Goal: Task Accomplishment & Management: Use online tool/utility

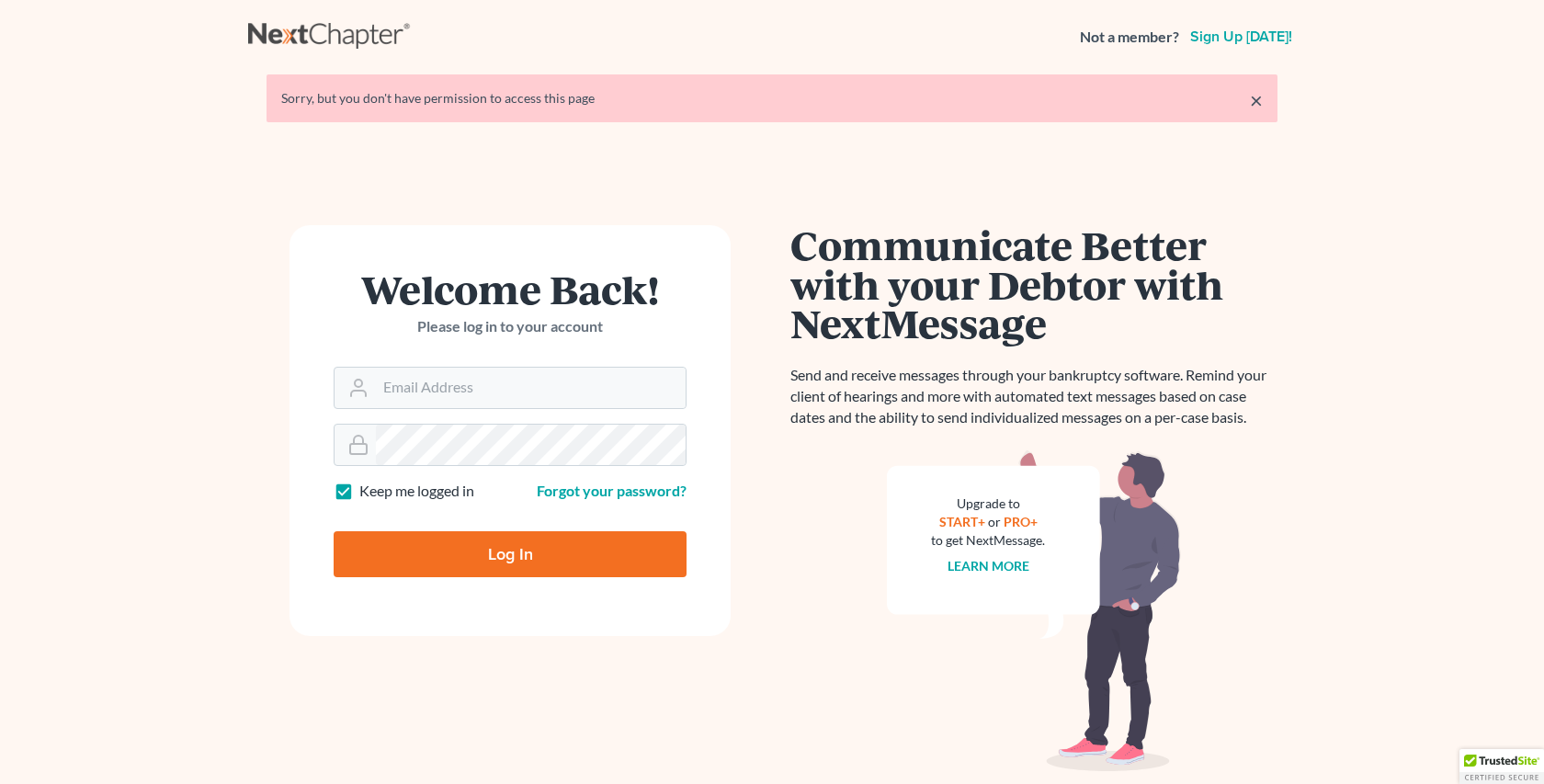
type input "[EMAIL_ADDRESS][DOMAIN_NAME]"
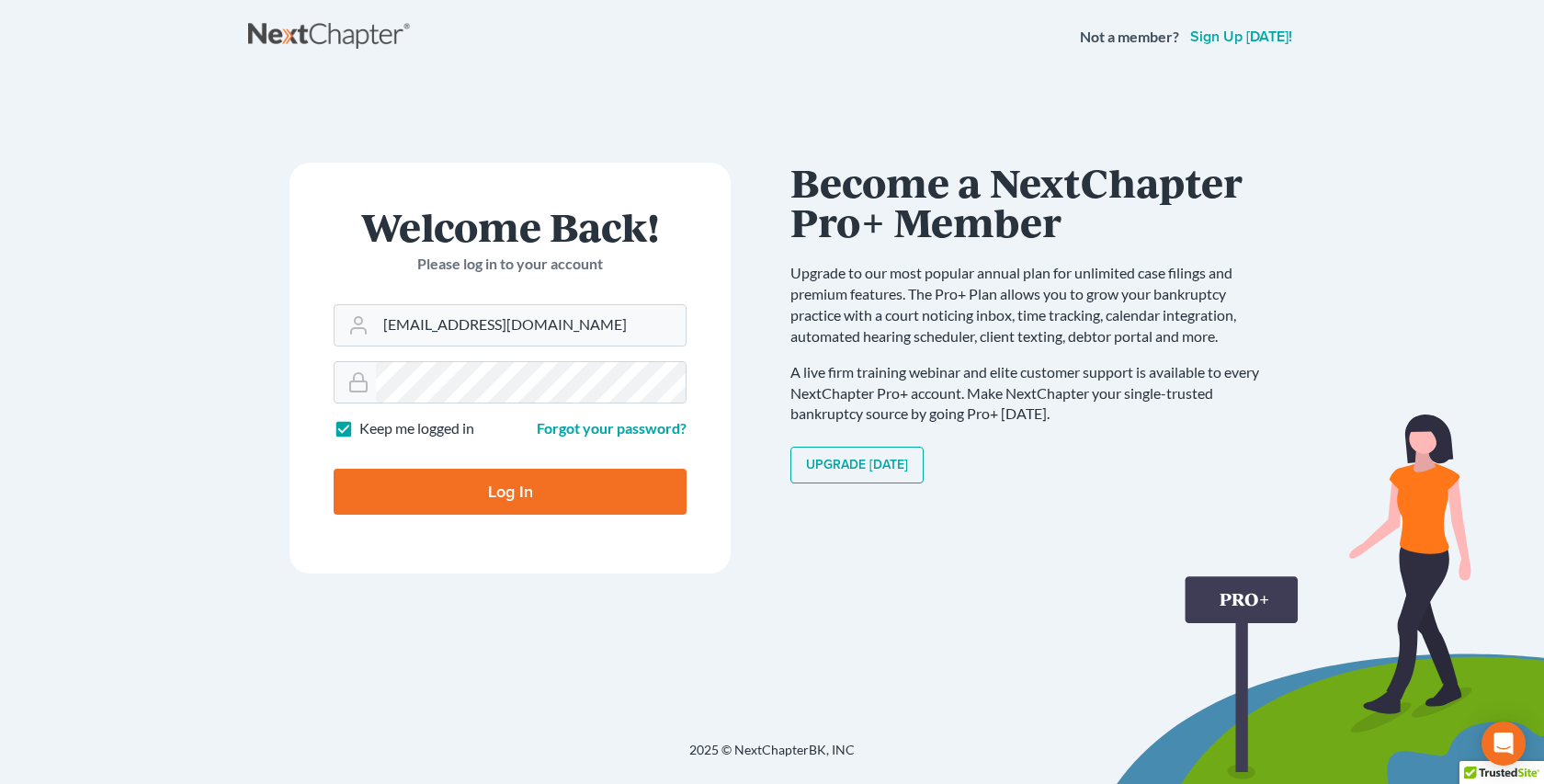
click at [539, 490] on input "Log In" at bounding box center [510, 491] width 353 height 46
type input "Thinking..."
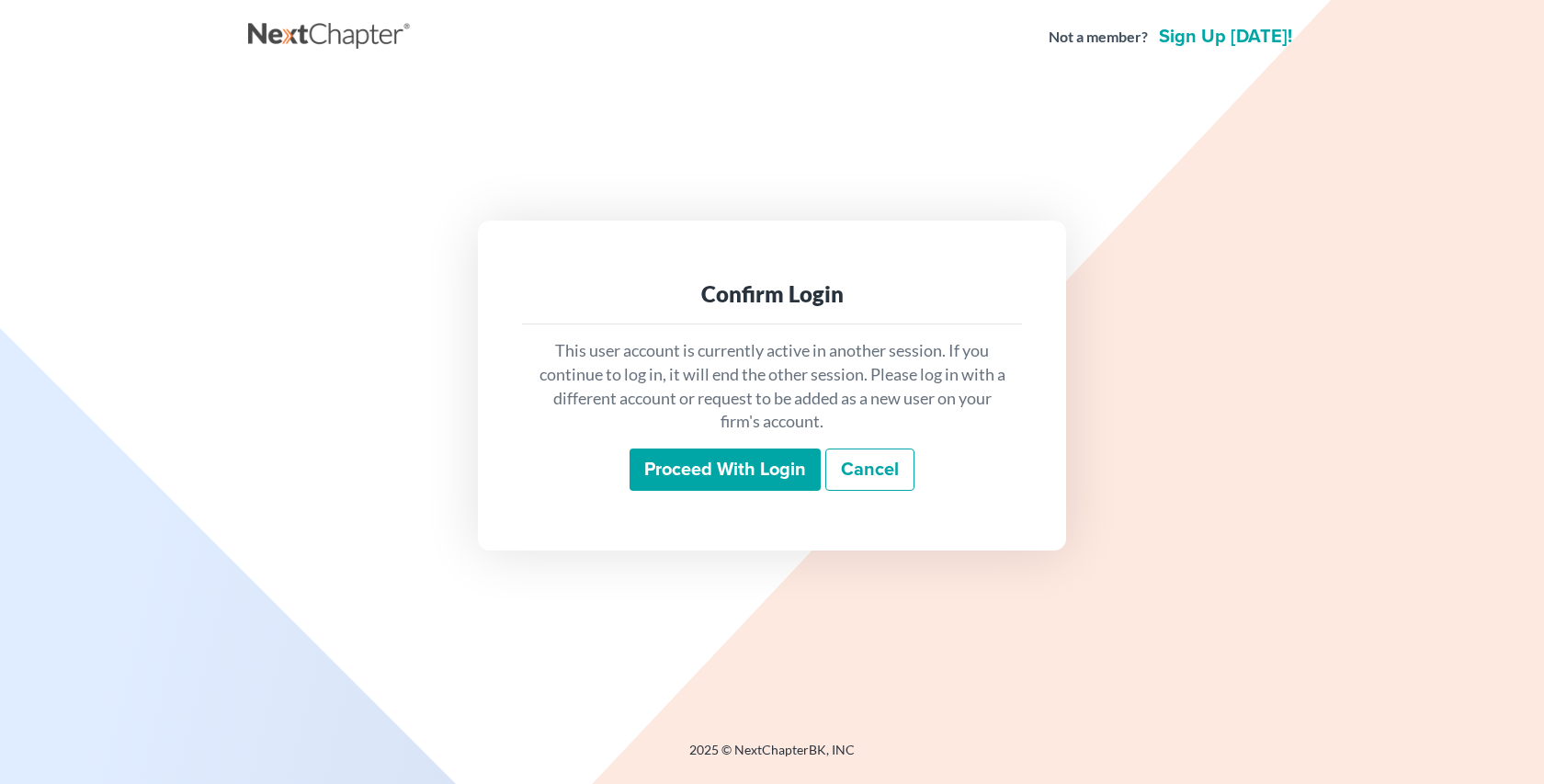
click at [730, 473] on input "Proceed with login" at bounding box center [726, 469] width 192 height 43
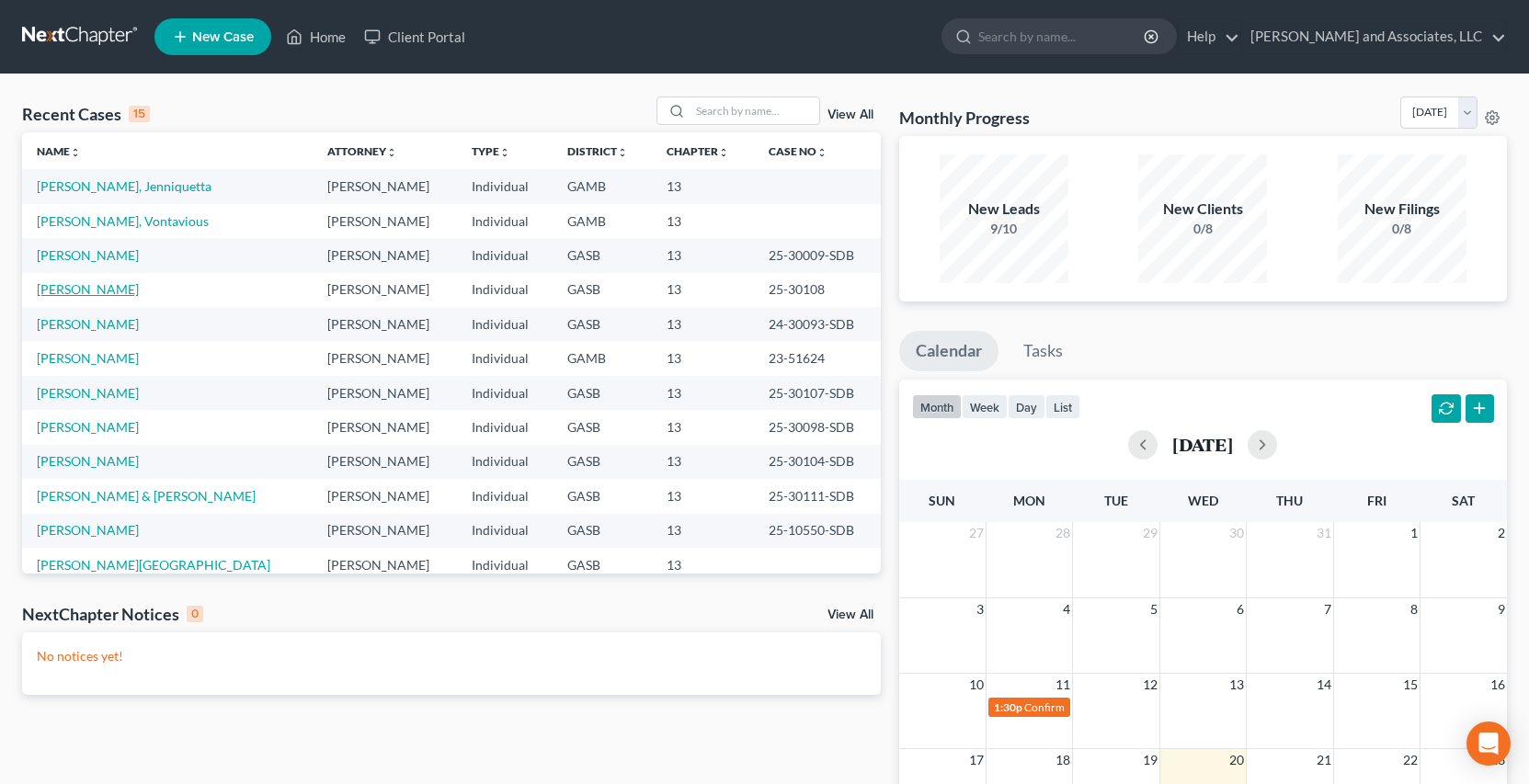
click at [101, 290] on link "[PERSON_NAME]" at bounding box center [88, 289] width 102 height 15
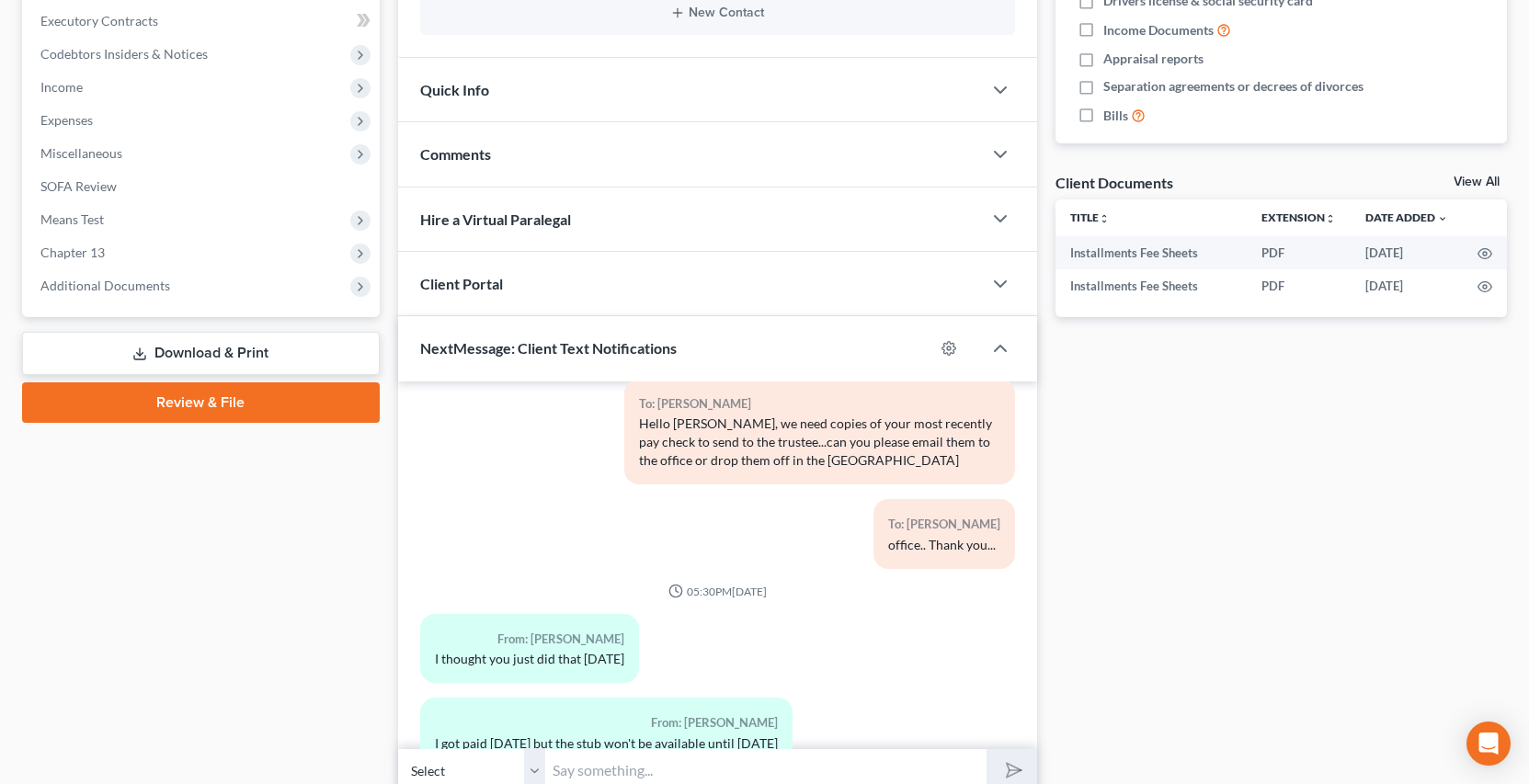
scroll to position [503, 0]
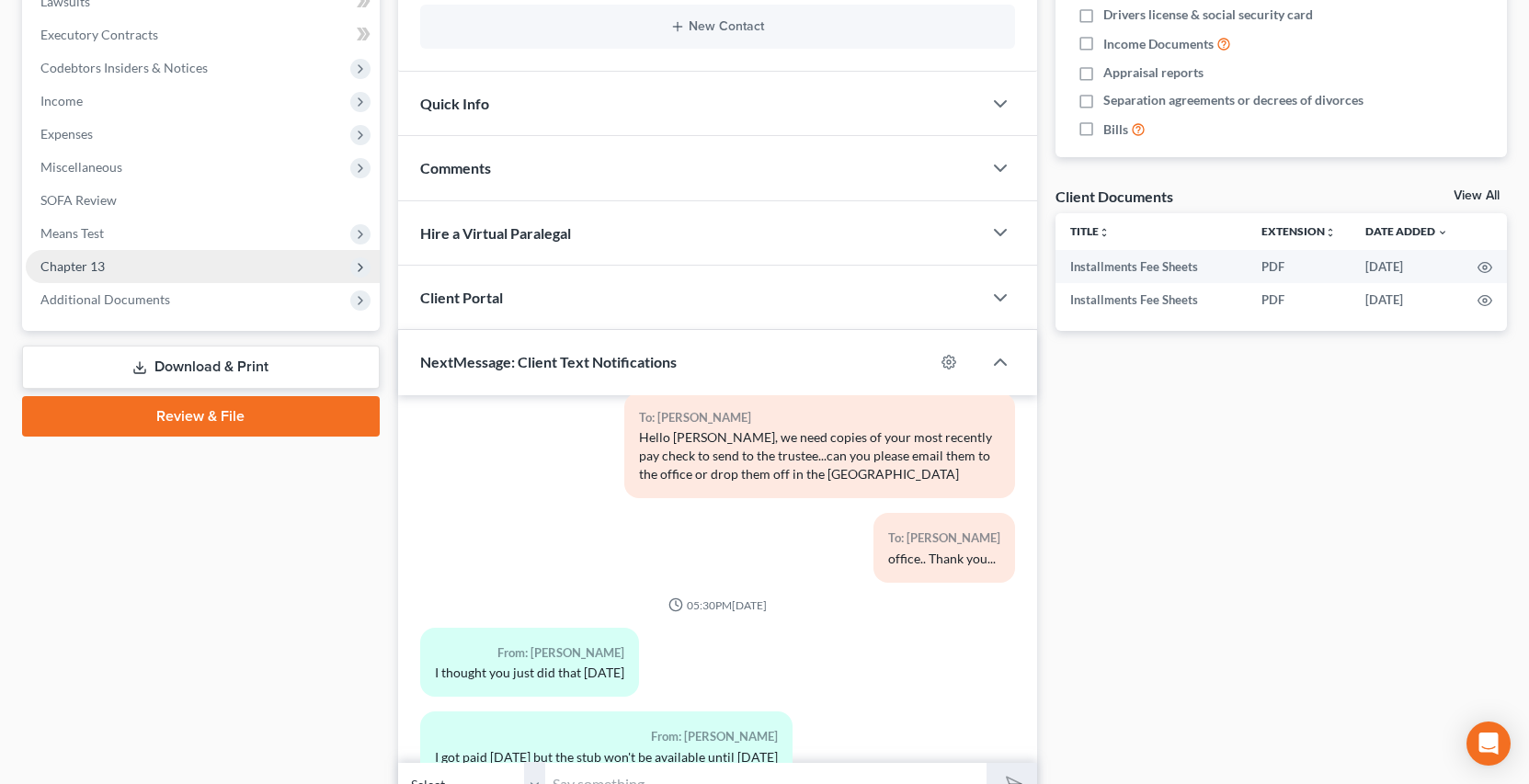
click at [99, 262] on span "Chapter 13" at bounding box center [73, 265] width 64 height 15
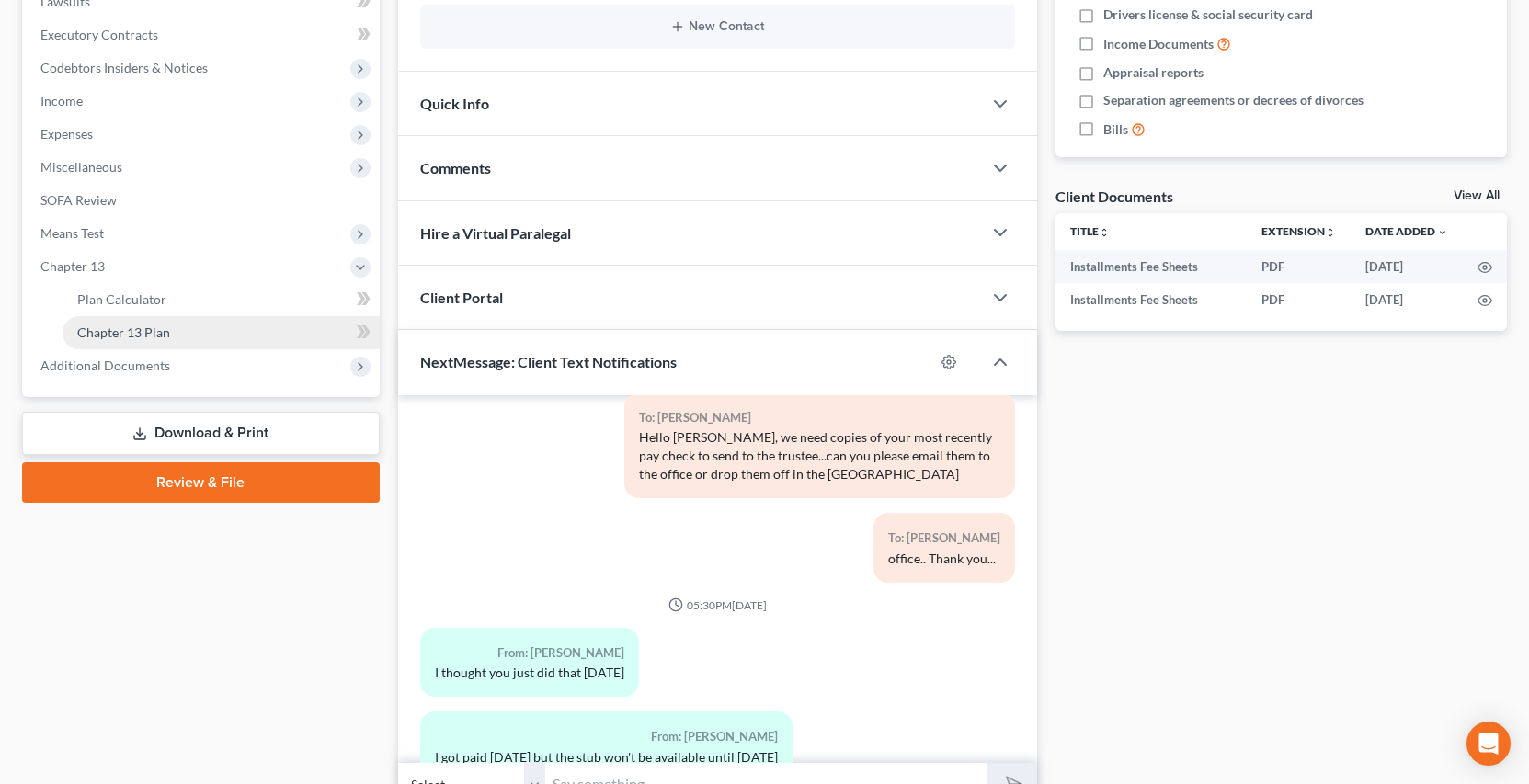
click at [157, 328] on span "Chapter 13 Plan" at bounding box center [123, 332] width 93 height 15
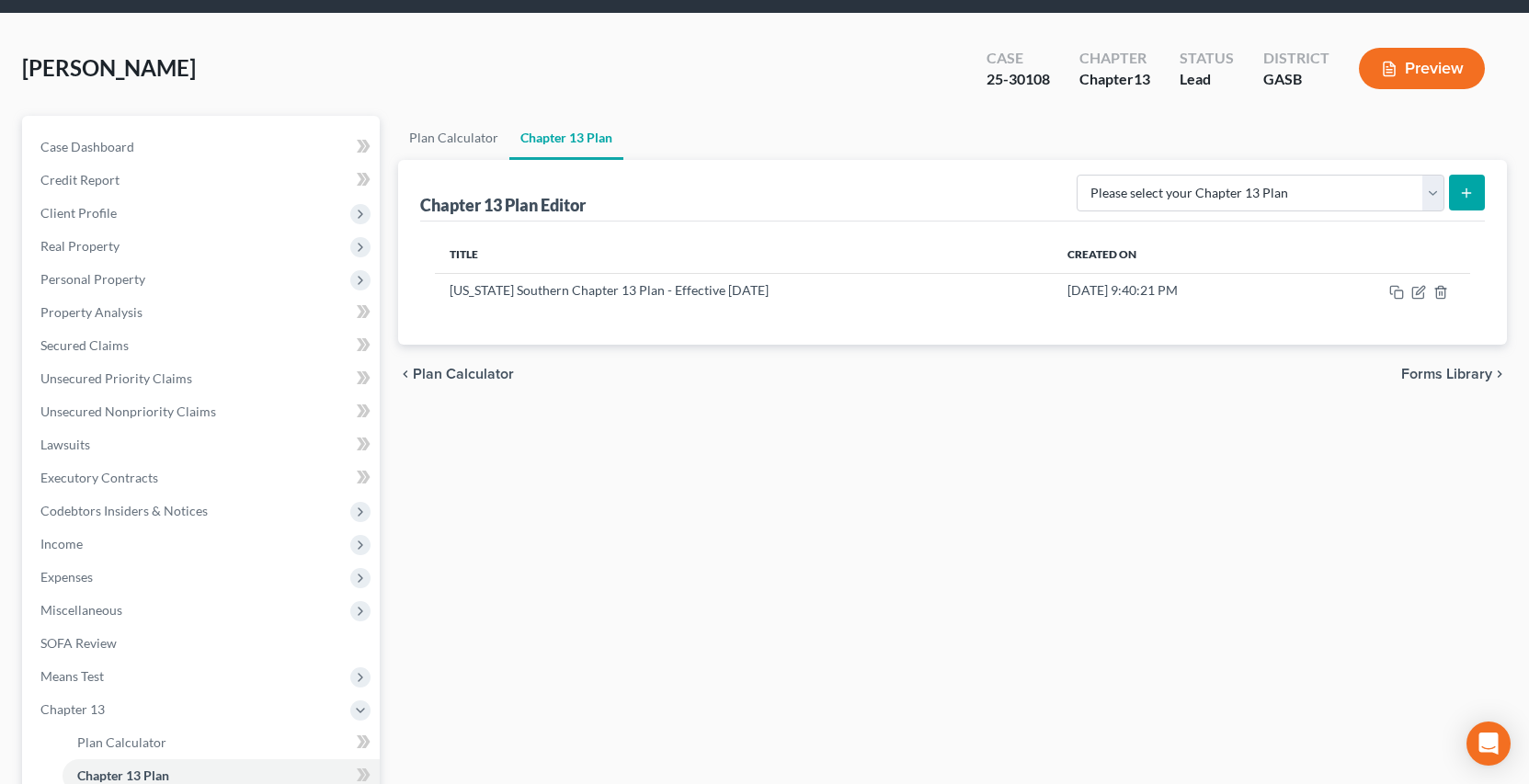
scroll to position [62, 0]
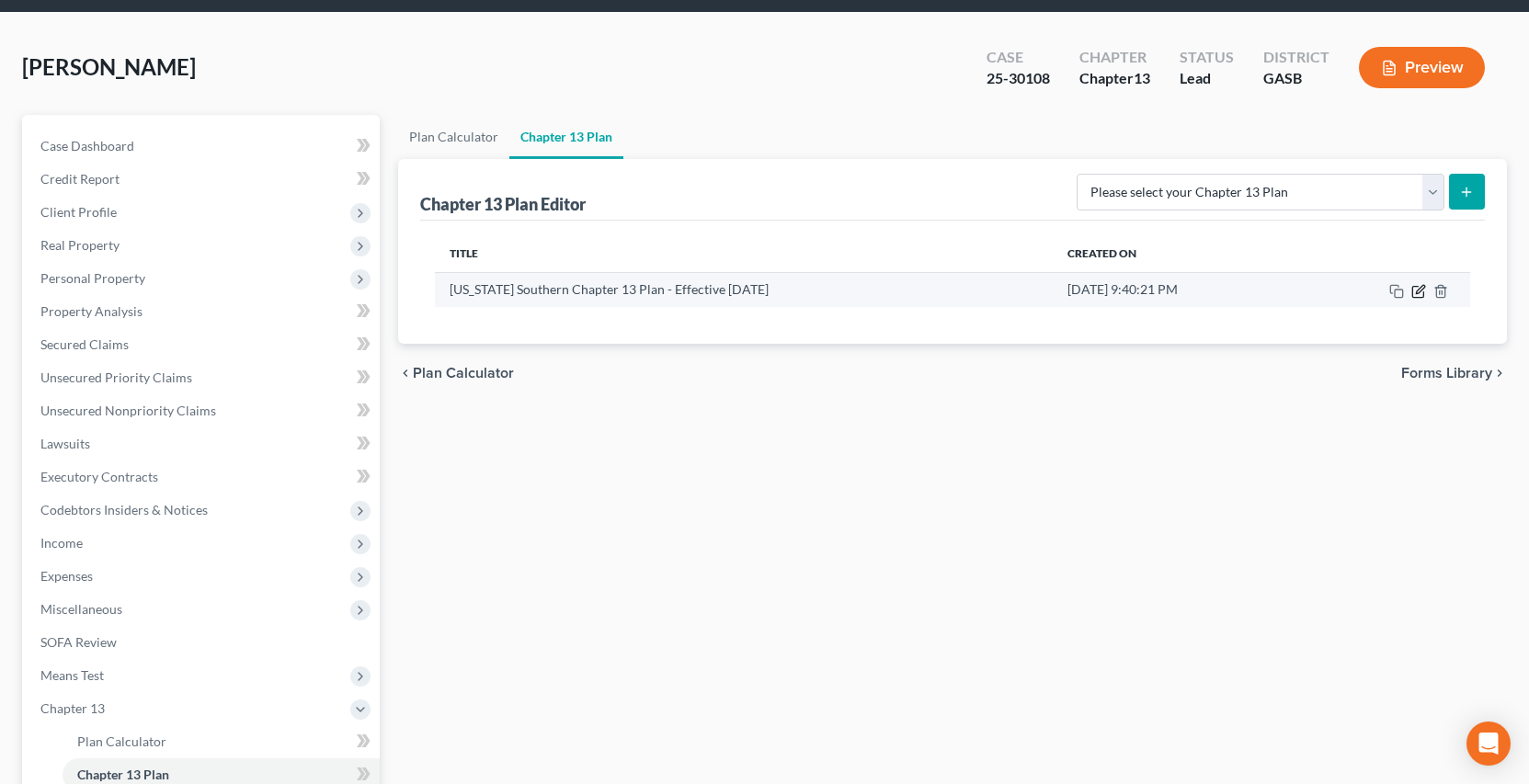
click at [1421, 294] on icon "button" at bounding box center [1419, 292] width 15 height 15
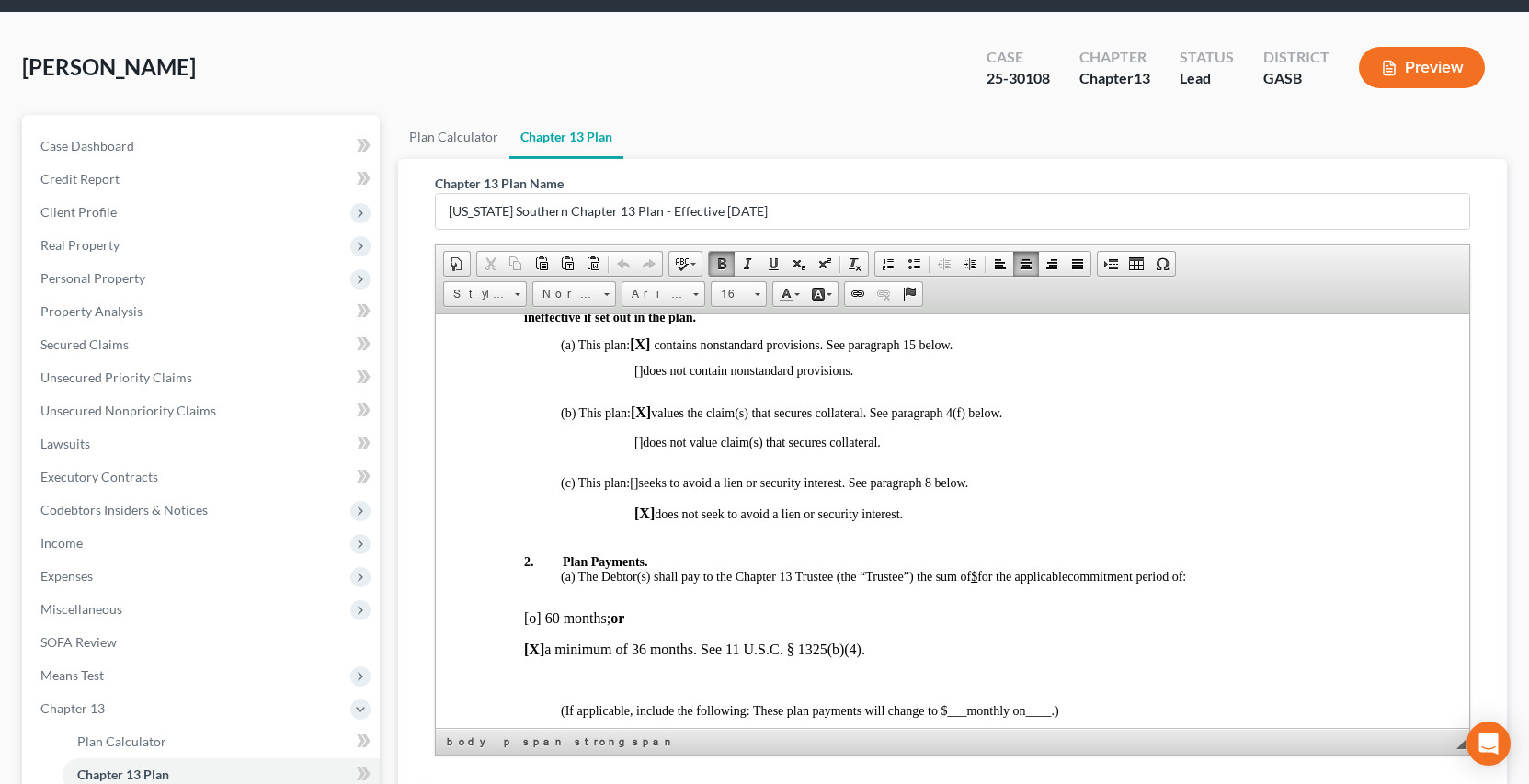
scroll to position [511, 0]
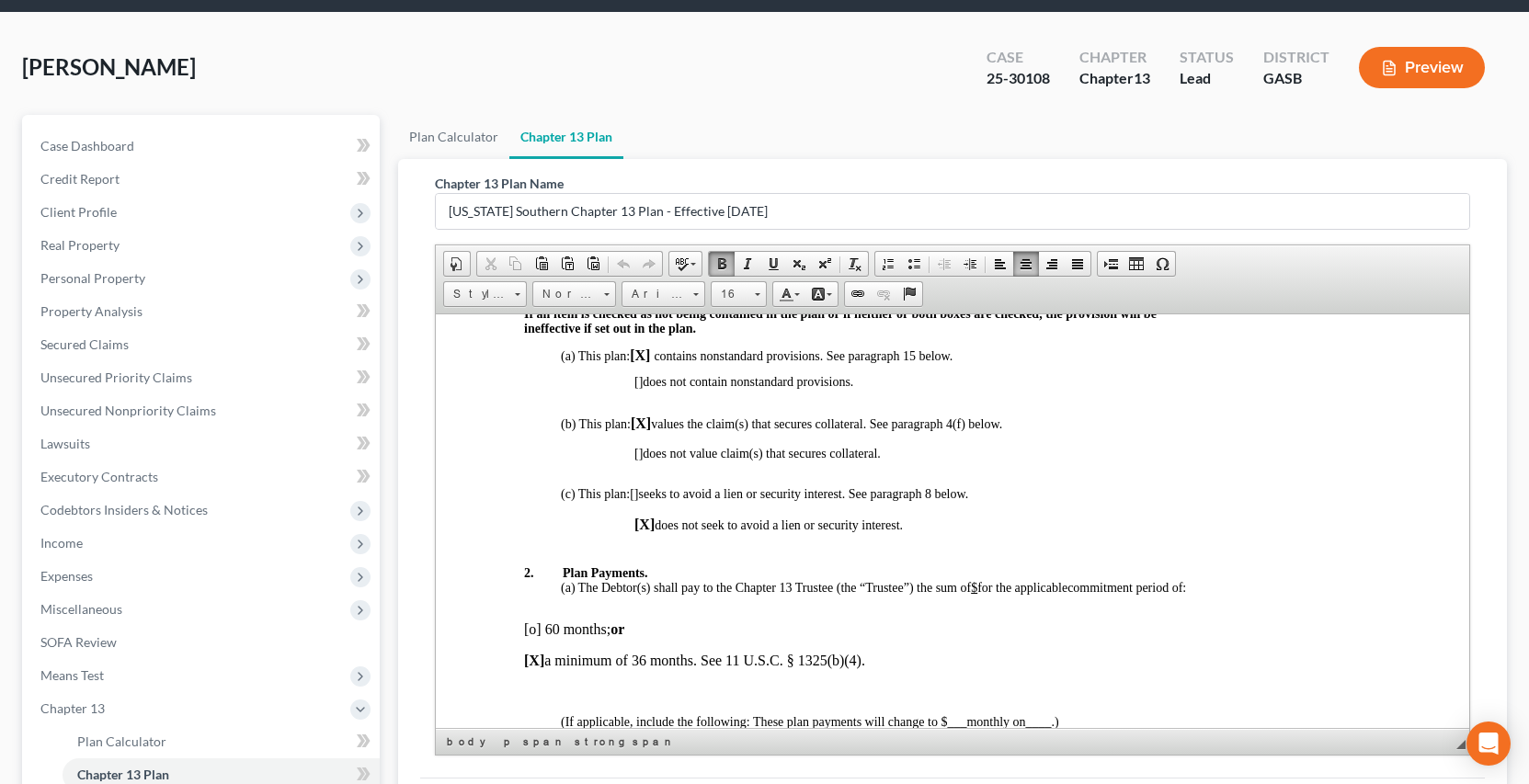
drag, startPoint x: 1041, startPoint y: 586, endPoint x: 1031, endPoint y: 569, distance: 19.7
click at [976, 584] on u "$" at bounding box center [973, 587] width 7 height 14
drag, startPoint x: 1038, startPoint y: 587, endPoint x: 975, endPoint y: 592, distance: 63.2
click at [975, 592] on span "The Debtor(s) shall pay to the Chapter 13 Trustee (the “Trustee”) the sum of $6…" at bounding box center [845, 587] width 535 height 14
click at [724, 256] on span at bounding box center [722, 264] width 15 height 15
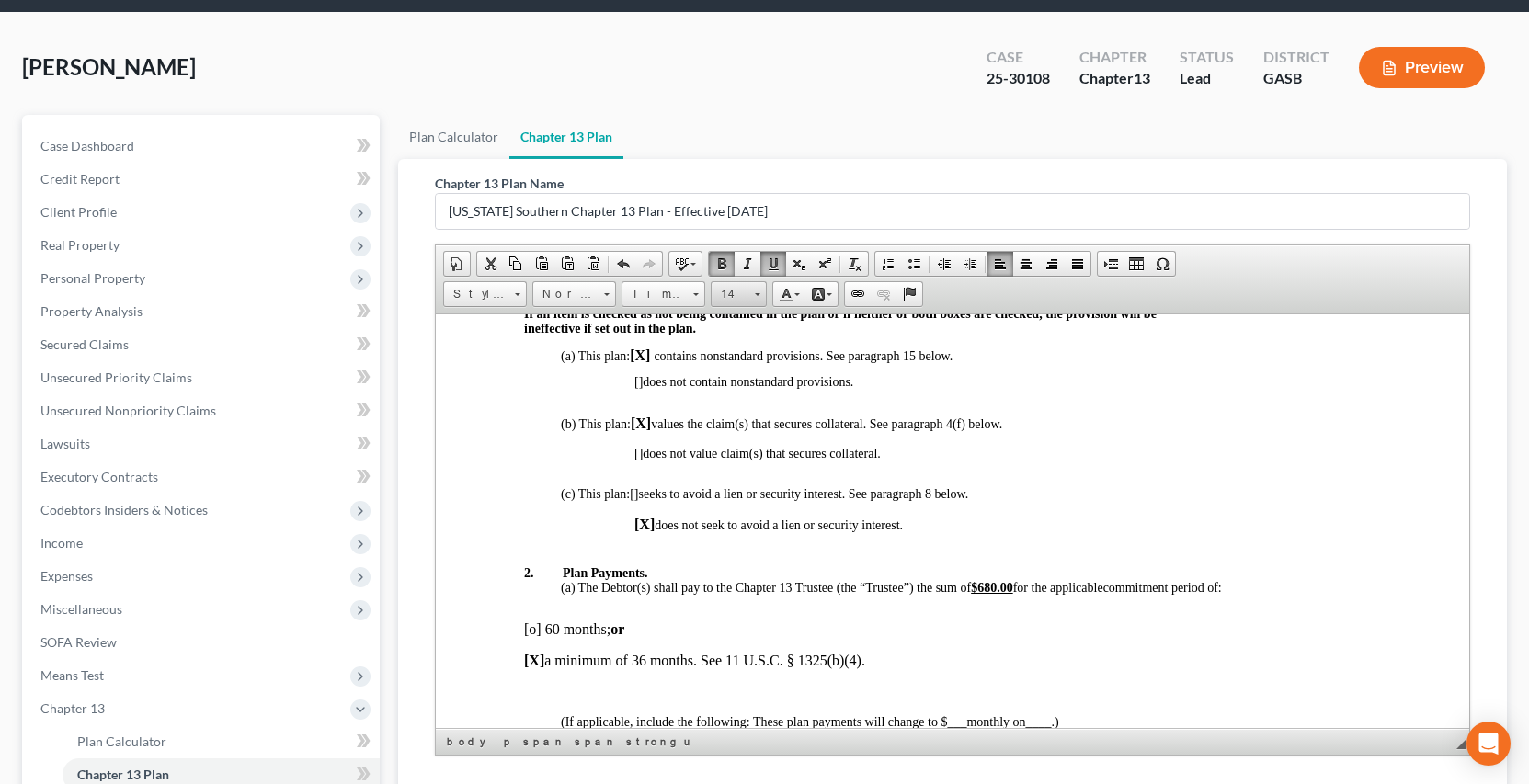
click at [757, 296] on span at bounding box center [757, 292] width 5 height 17
click at [1259, 456] on p "[] does not value claim(s) that secures collateral." at bounding box center [1006, 453] width 746 height 15
drag, startPoint x: 1234, startPoint y: 411, endPoint x: 1252, endPoint y: 432, distance: 27.7
drag, startPoint x: 1348, startPoint y: 409, endPoint x: 1357, endPoint y: 416, distance: 11.4
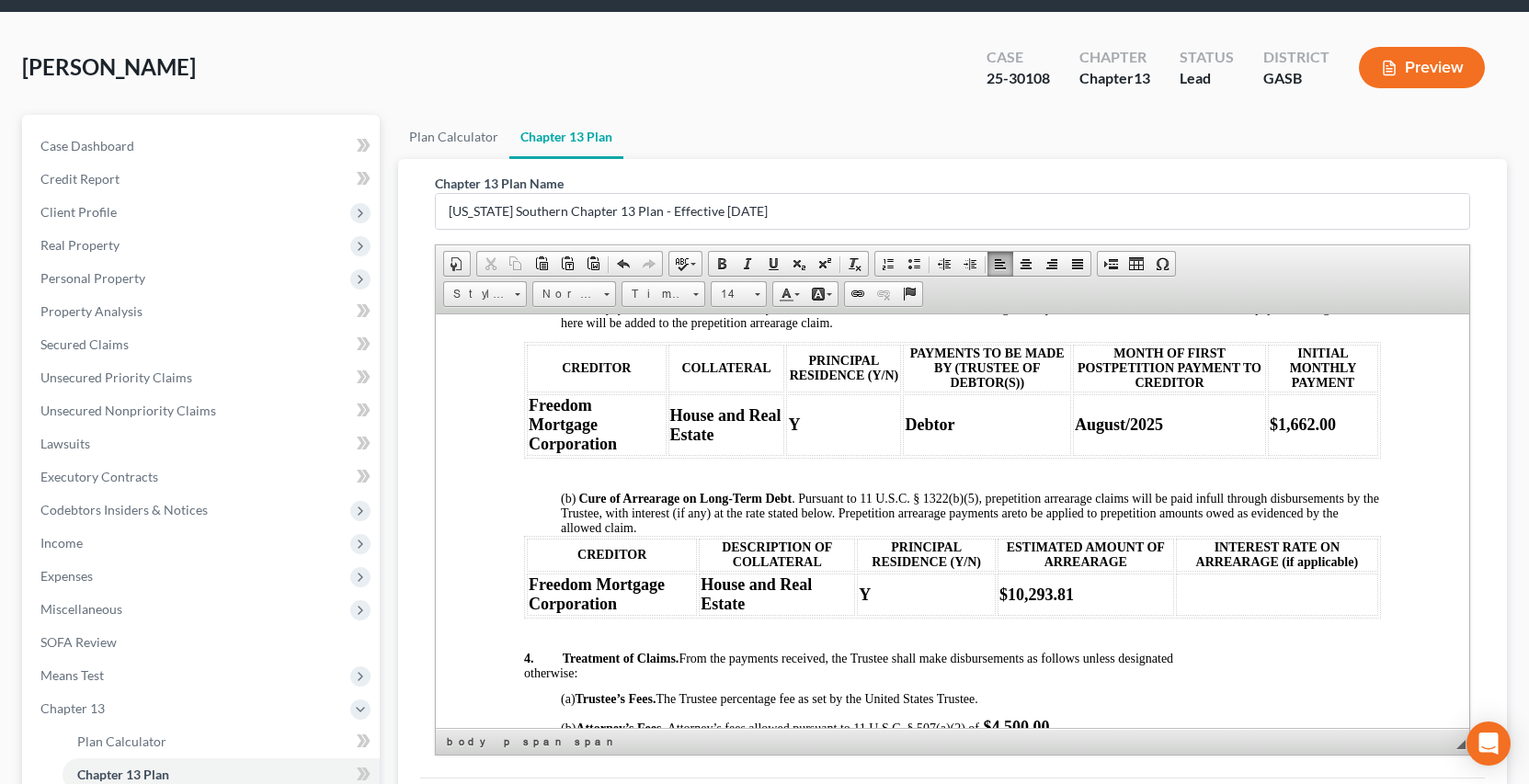
scroll to position [1301, 0]
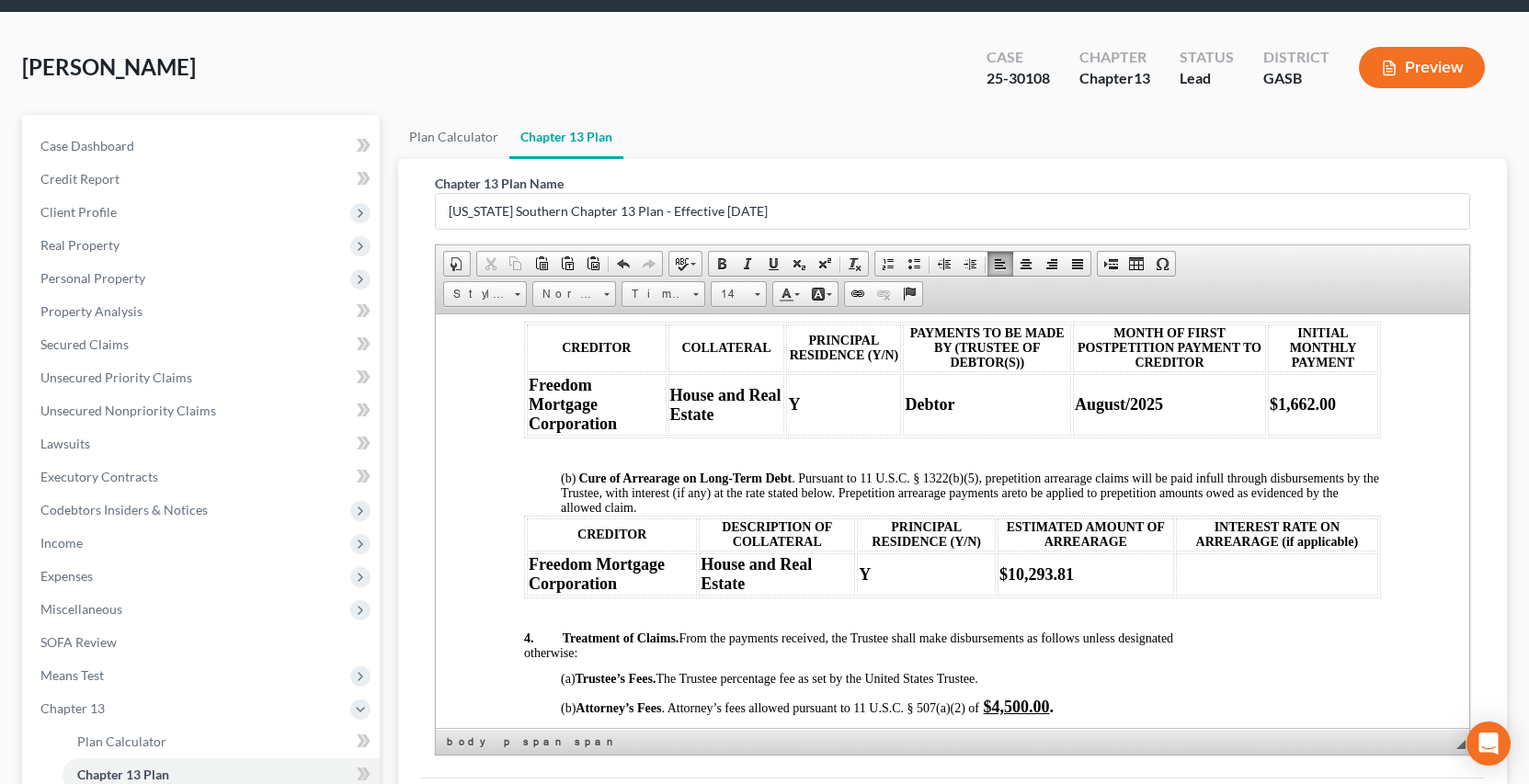
click at [1198, 579] on td at bounding box center [1276, 574] width 202 height 43
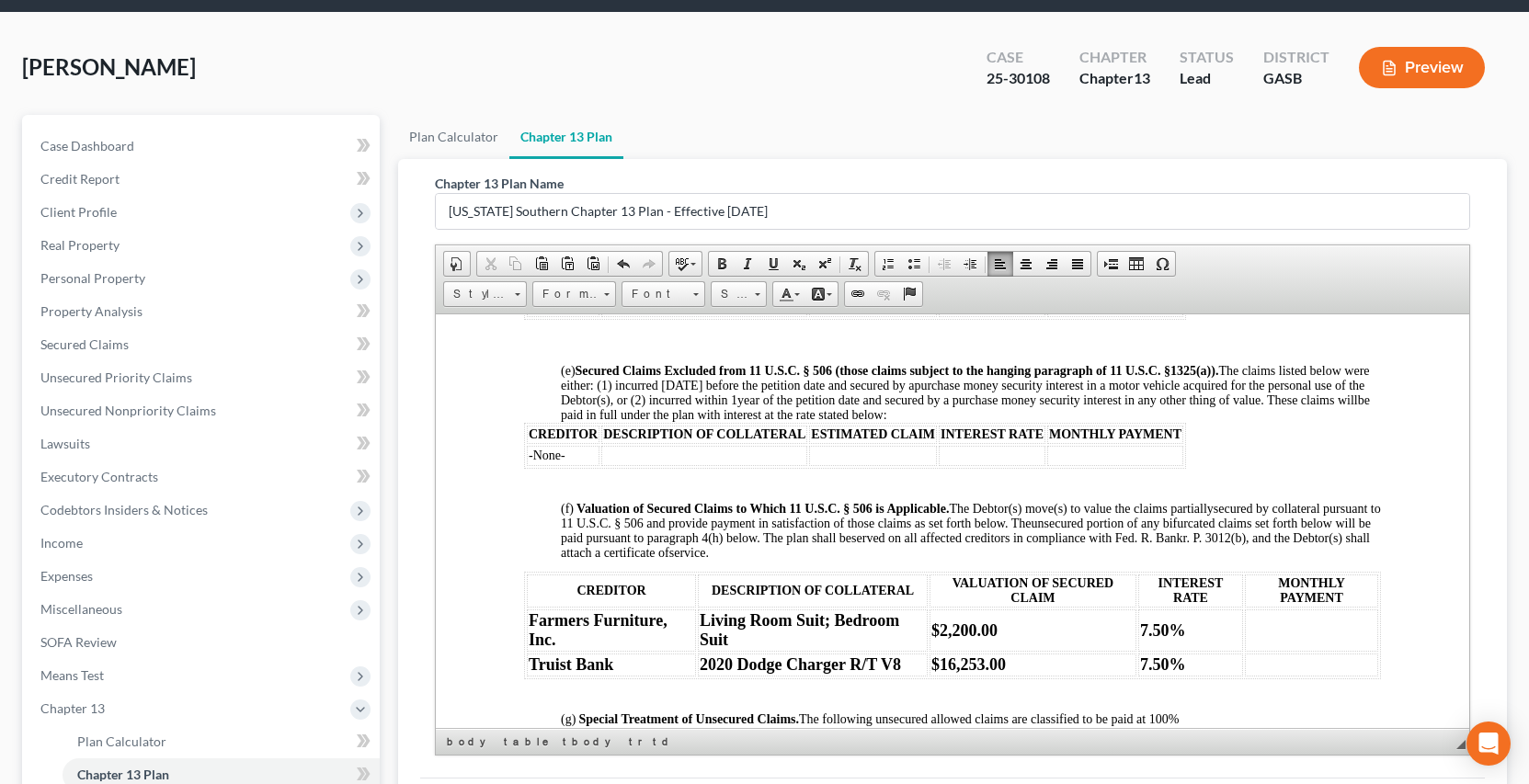
scroll to position [1851, 0]
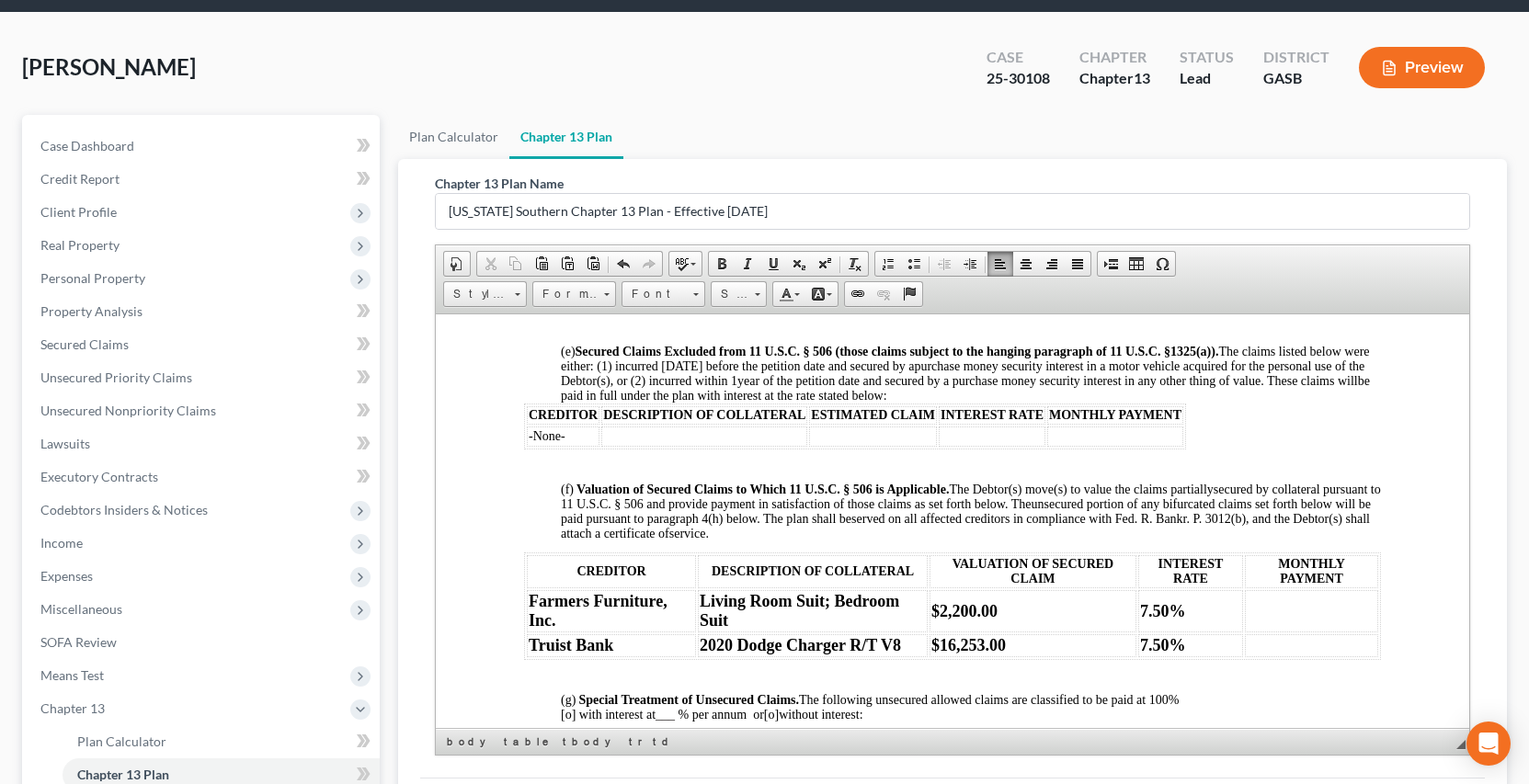
click at [1244, 612] on td at bounding box center [1310, 610] width 134 height 43
click at [1243, 644] on td at bounding box center [1310, 645] width 134 height 23
click at [1139, 611] on strong "7.50%" at bounding box center [1162, 610] width 46 height 18
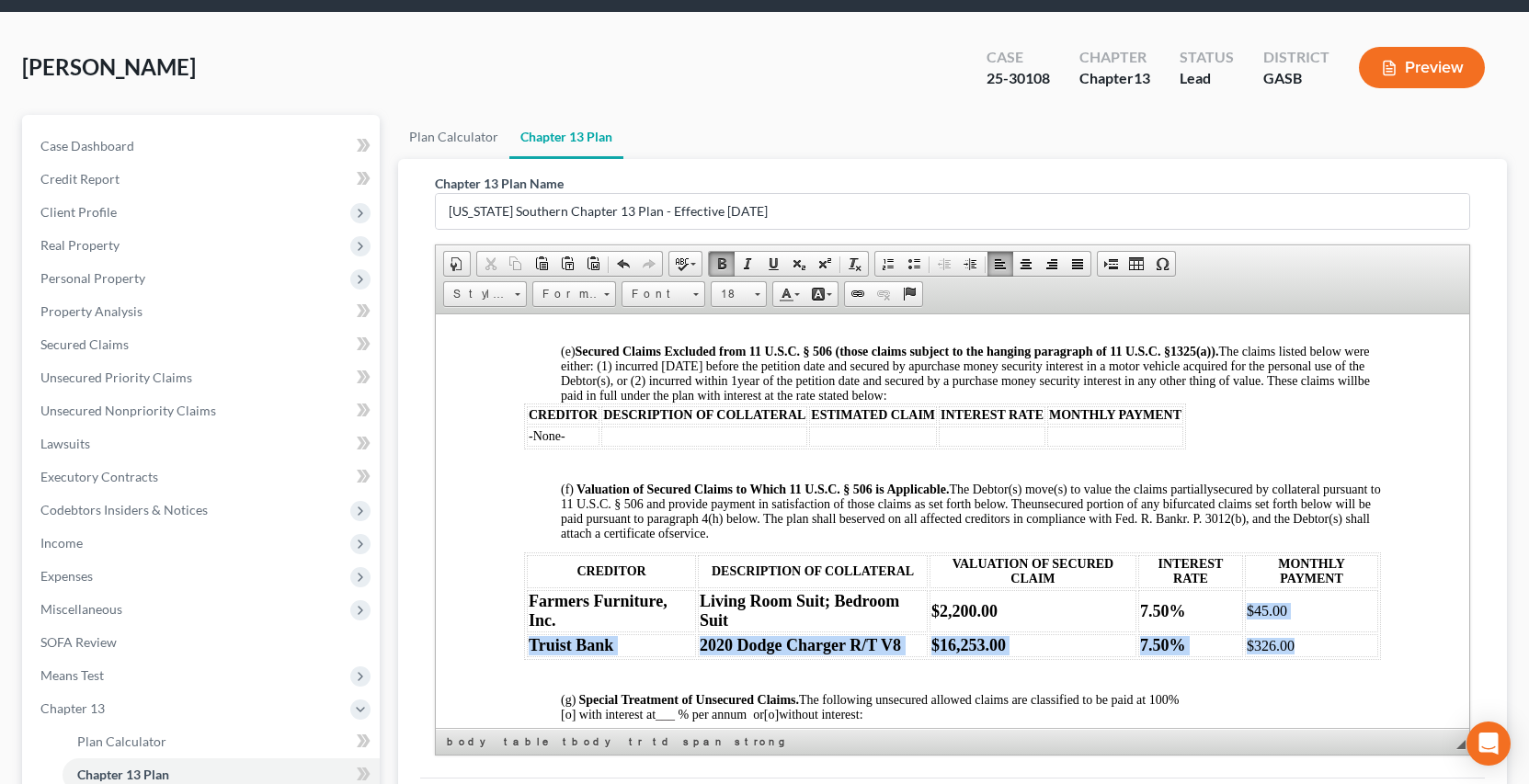
drag, startPoint x: 1230, startPoint y: 611, endPoint x: 1284, endPoint y: 647, distance: 64.9
click at [1282, 648] on tbody "Farmers Furniture, Inc. Living Room Suit; Bedroom Suit $2,200.00 7.50% $45.00 T…" at bounding box center [951, 622] width 852 height 67
click at [756, 296] on span at bounding box center [757, 292] width 5 height 17
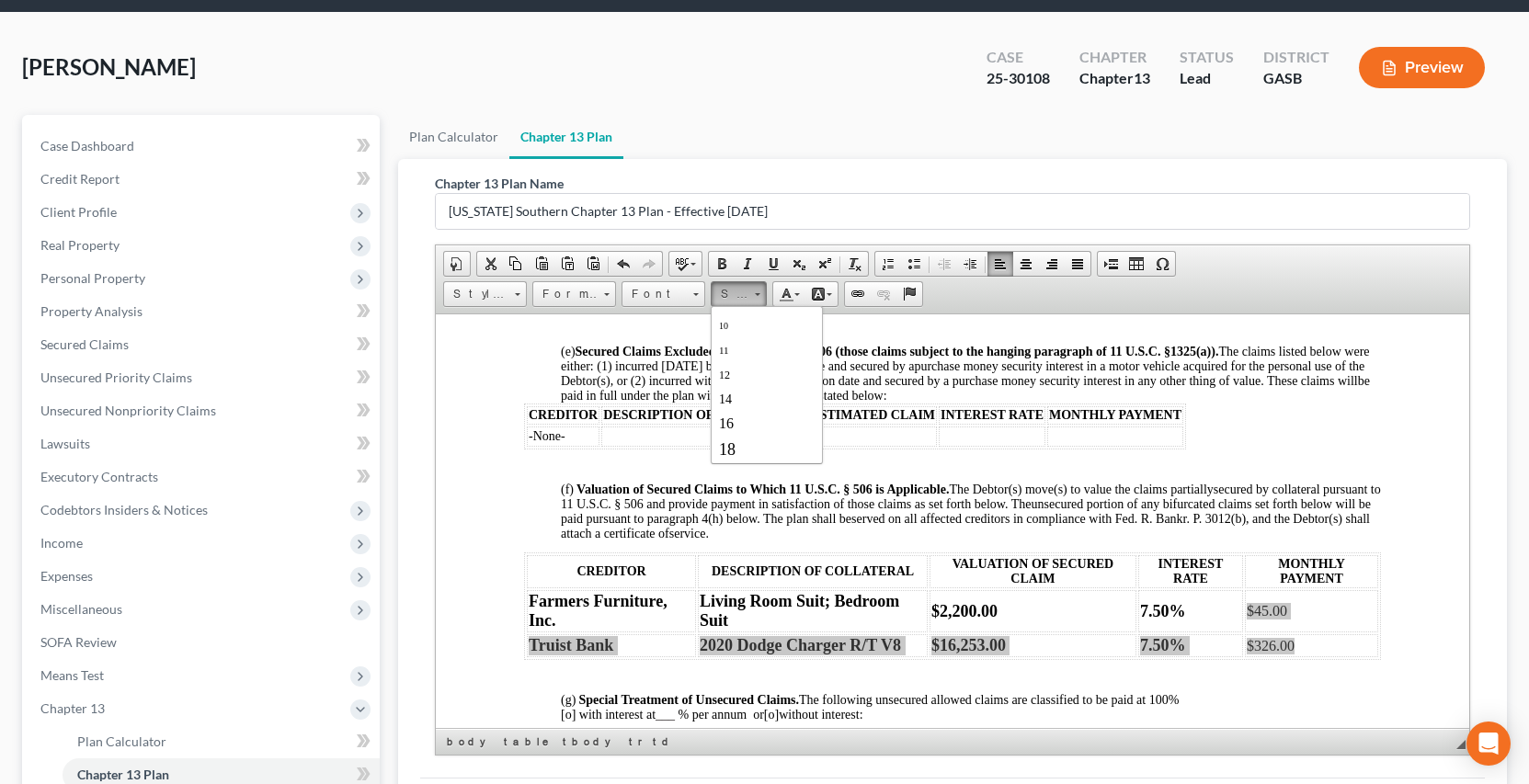
scroll to position [74, 0]
click at [730, 439] on span "18" at bounding box center [726, 441] width 16 height 18
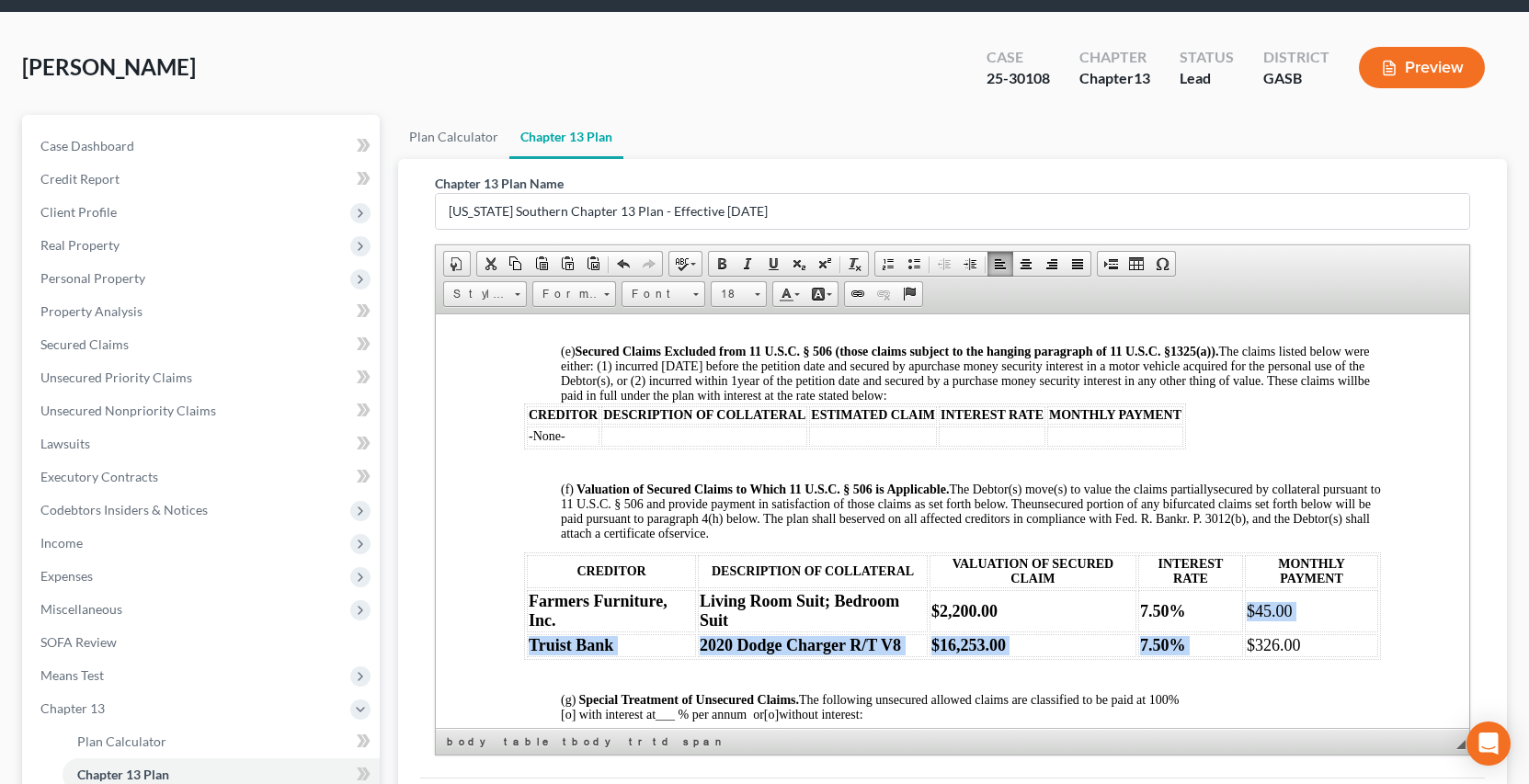
scroll to position [0, 0]
click at [719, 261] on span at bounding box center [722, 264] width 15 height 15
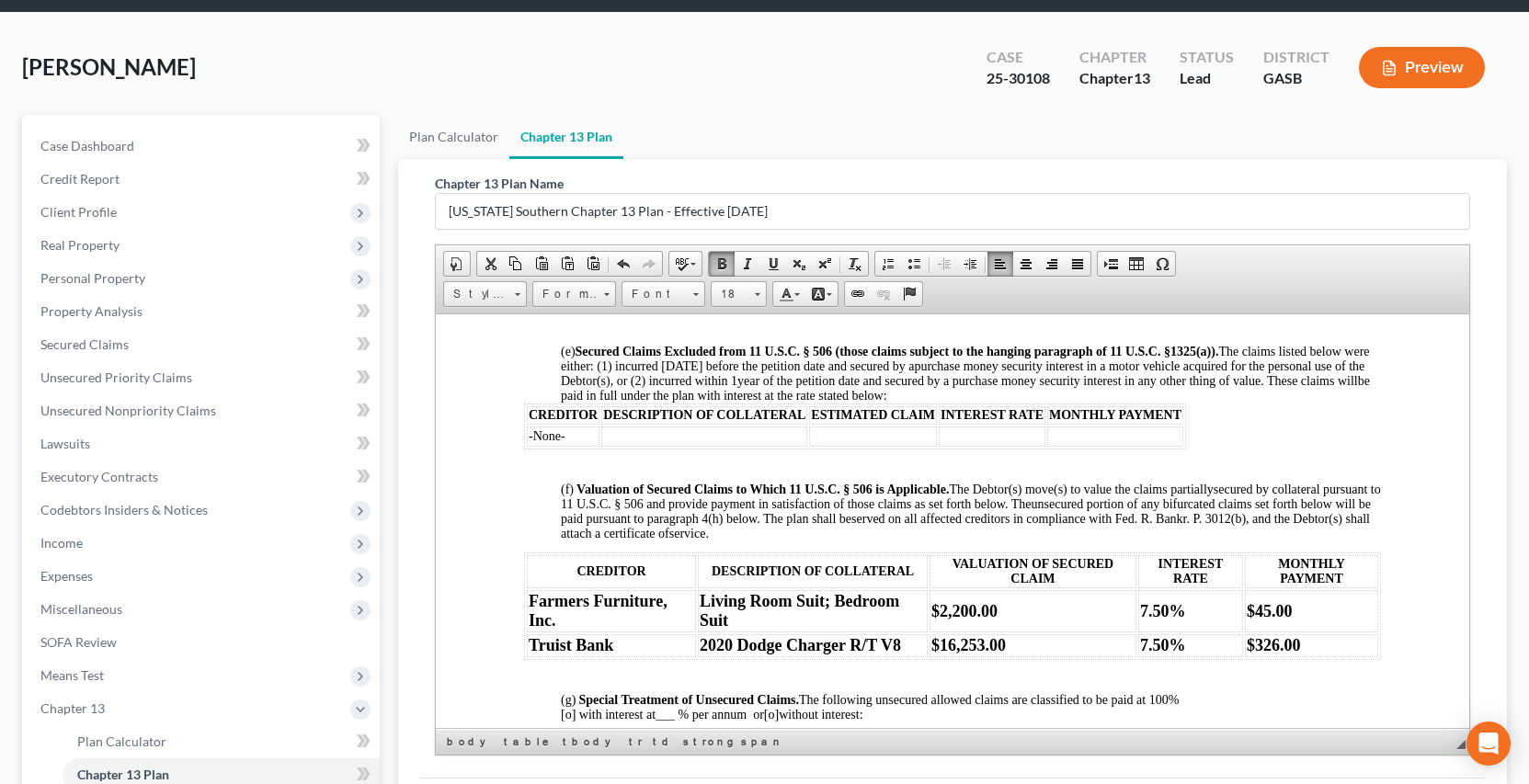
drag, startPoint x: 1207, startPoint y: 456, endPoint x: 1221, endPoint y: 456, distance: 14.0
click at [1209, 456] on p at bounding box center [951, 454] width 857 height 11
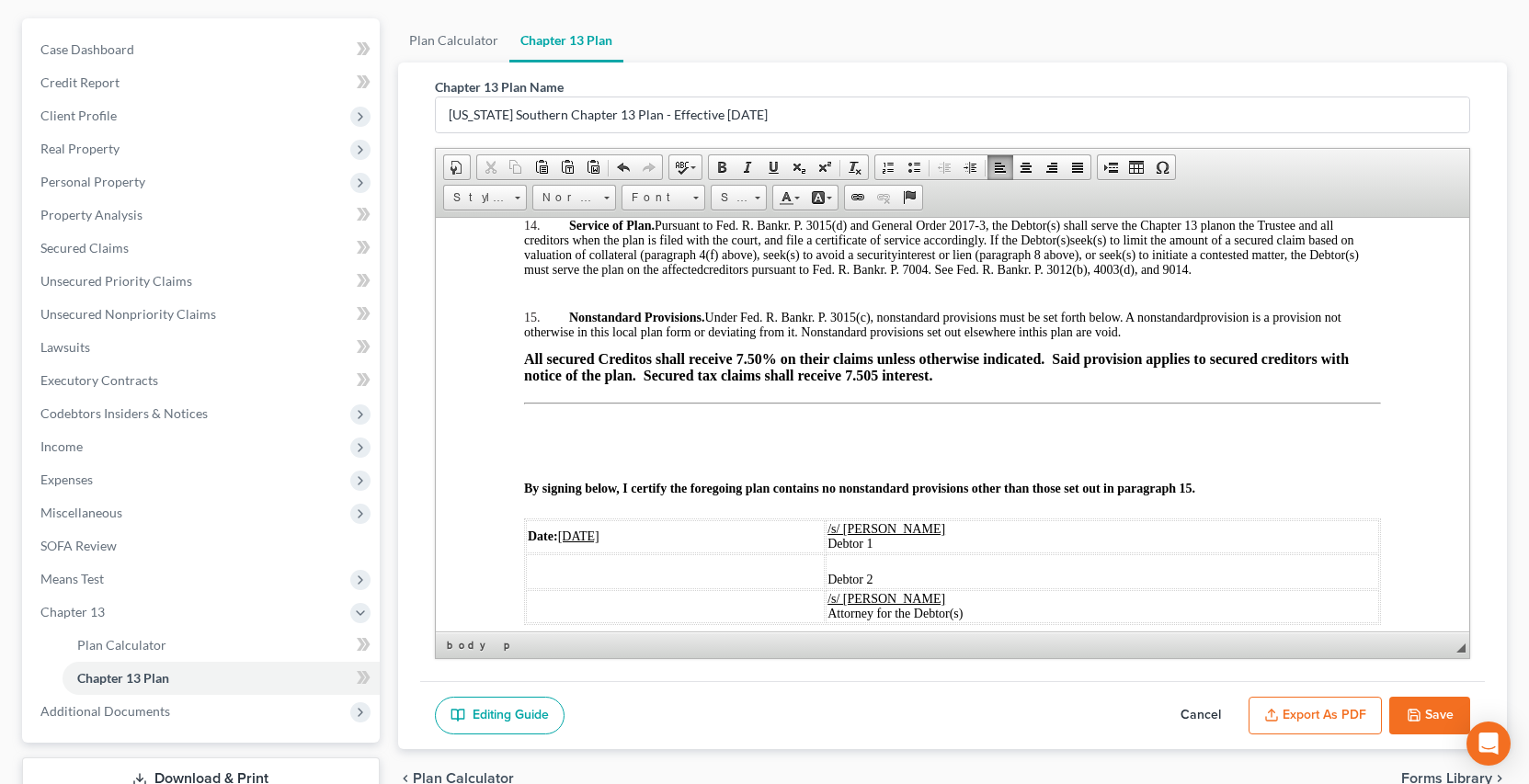
scroll to position [225, 0]
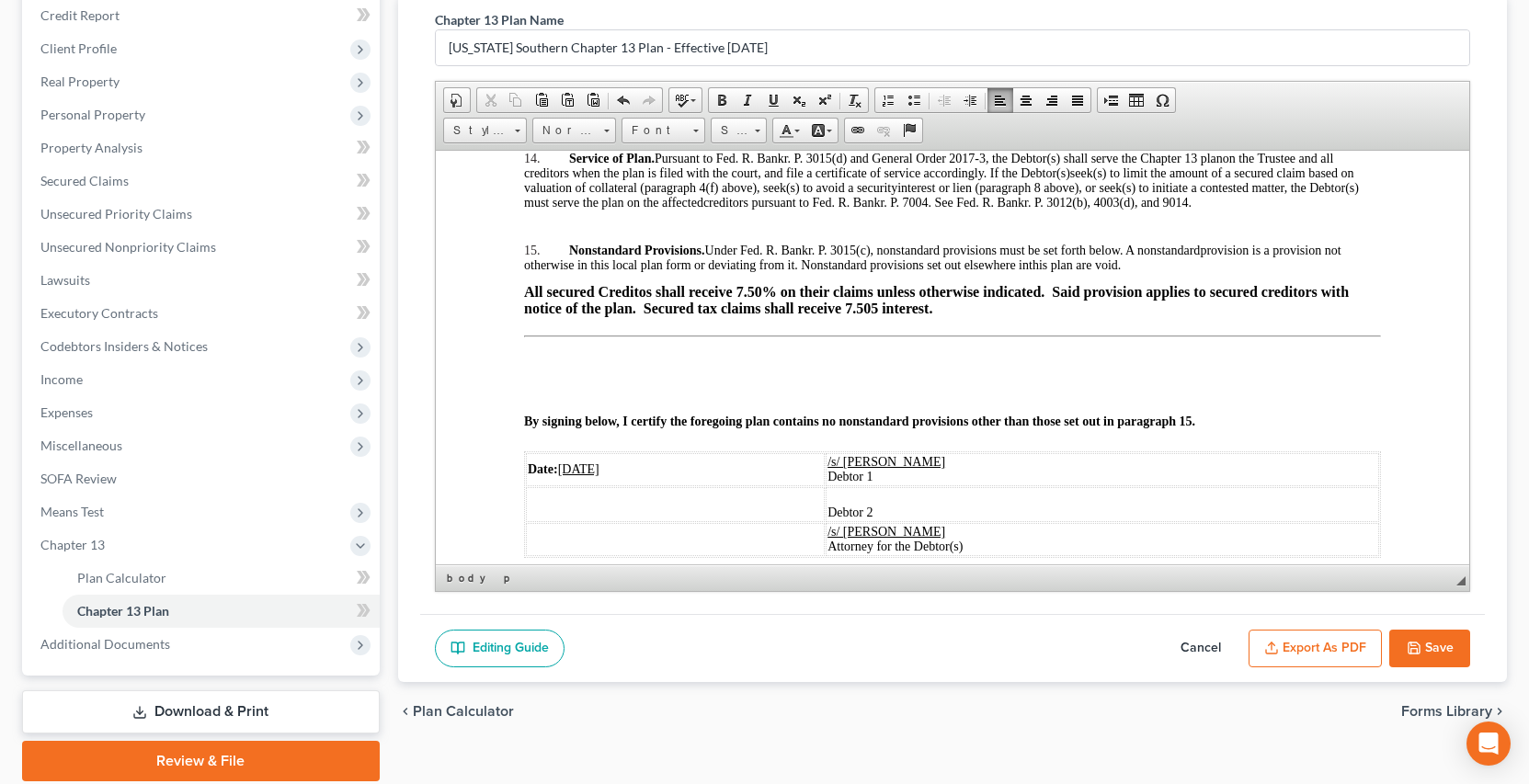
click at [1428, 648] on button "Save" at bounding box center [1429, 648] width 81 height 39
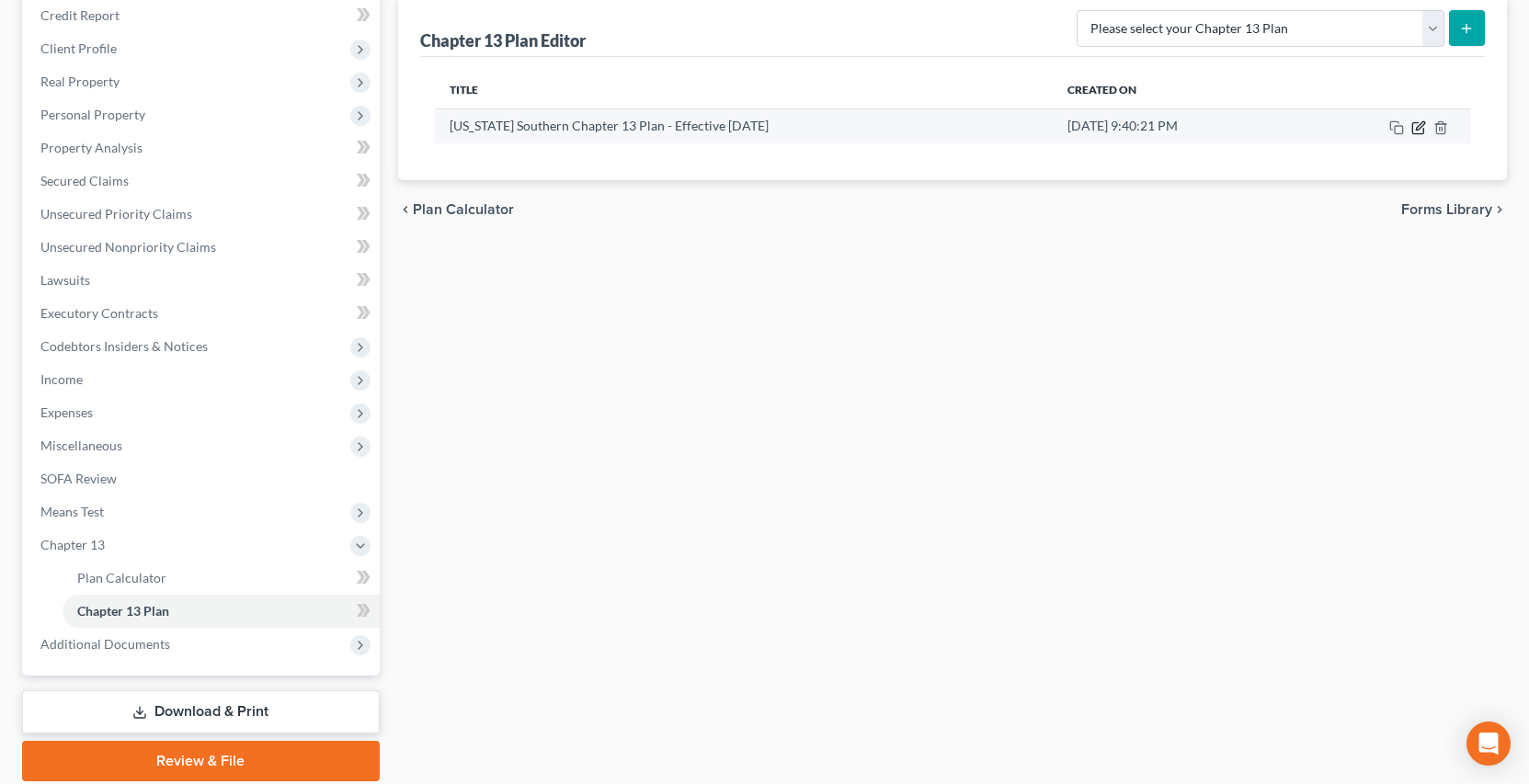
click at [1421, 127] on icon "button" at bounding box center [1420, 125] width 9 height 9
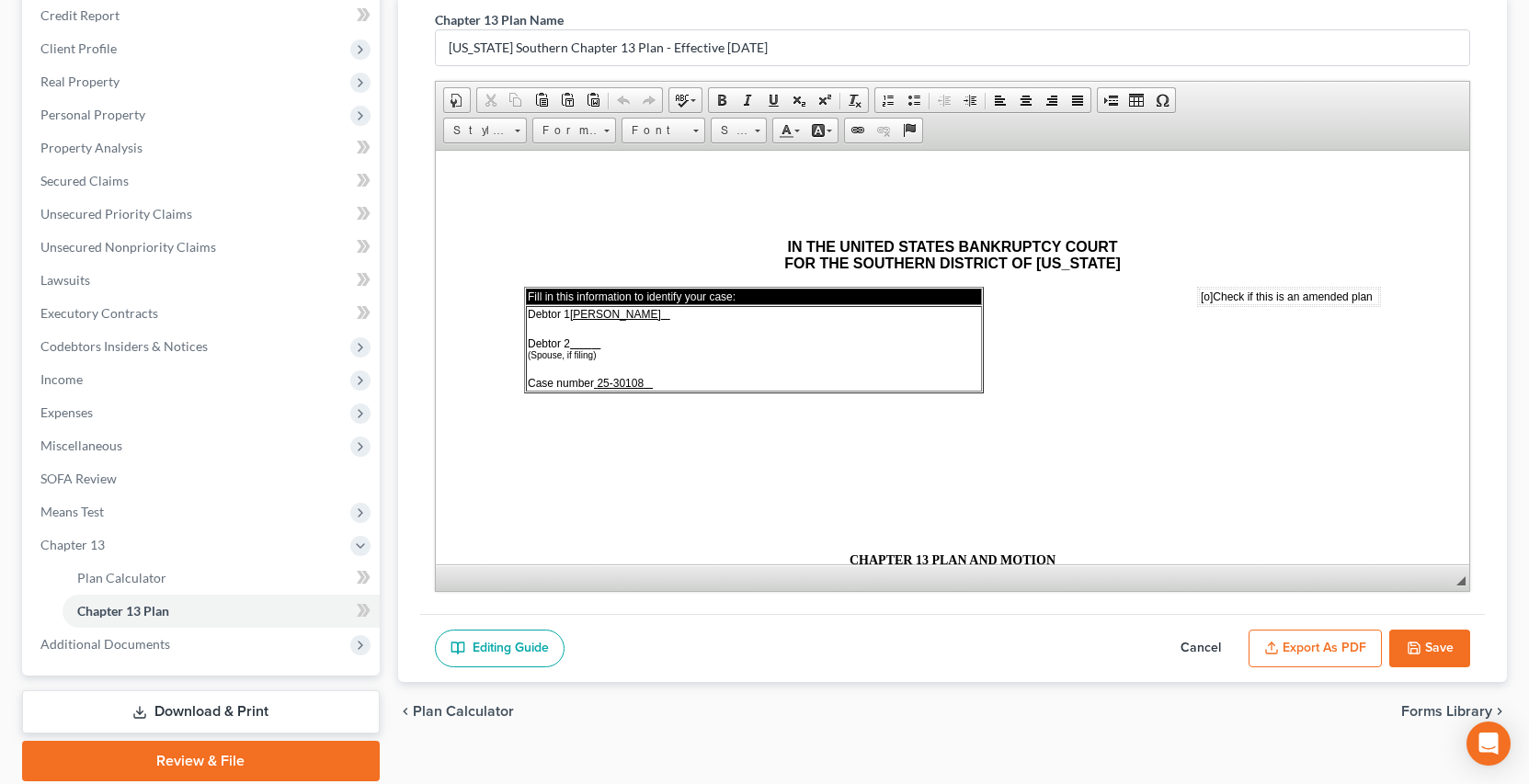
scroll to position [0, 0]
click at [1326, 643] on button "Export as PDF" at bounding box center [1315, 648] width 134 height 39
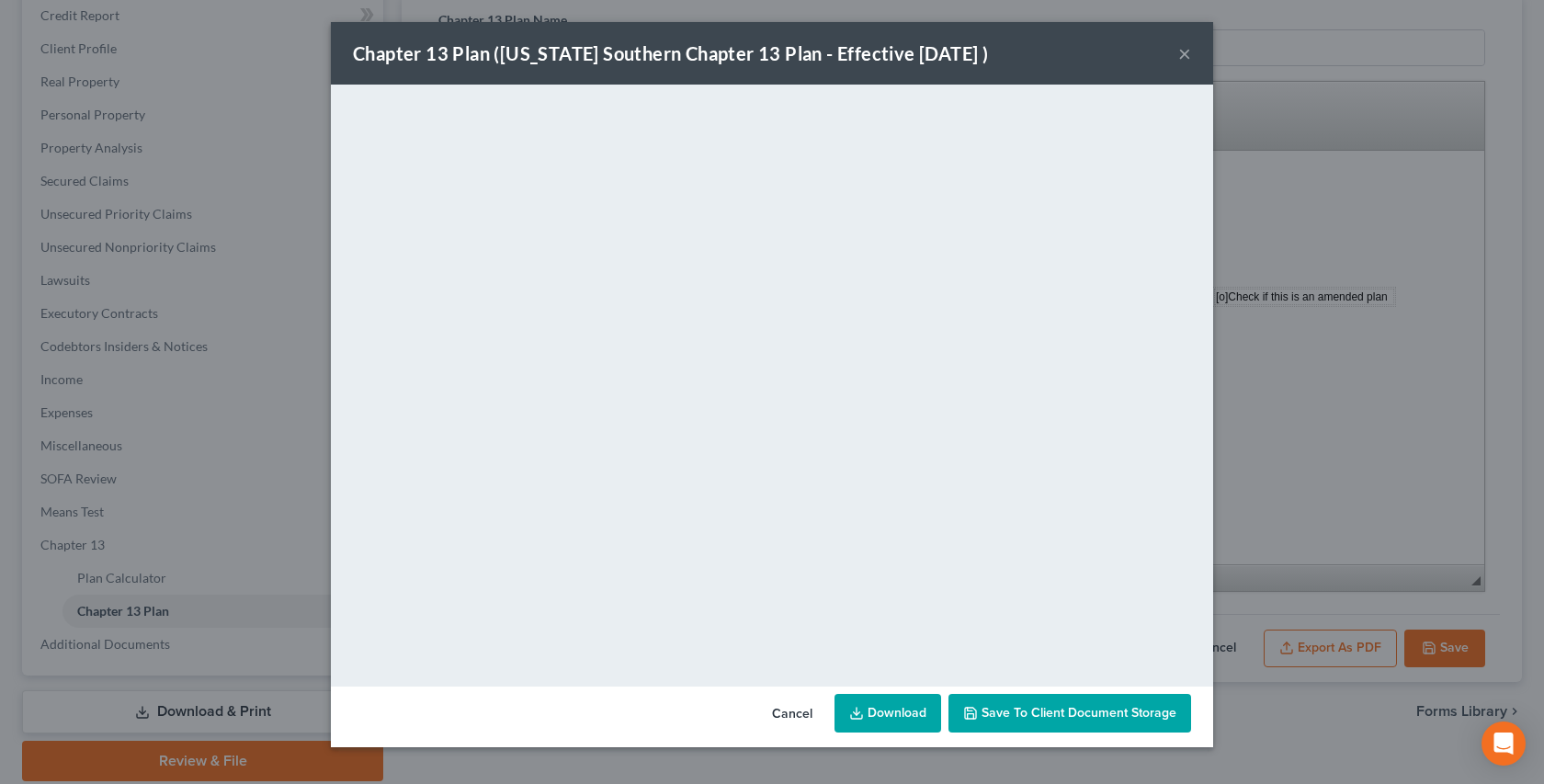
click at [1185, 53] on button "×" at bounding box center [1186, 53] width 13 height 22
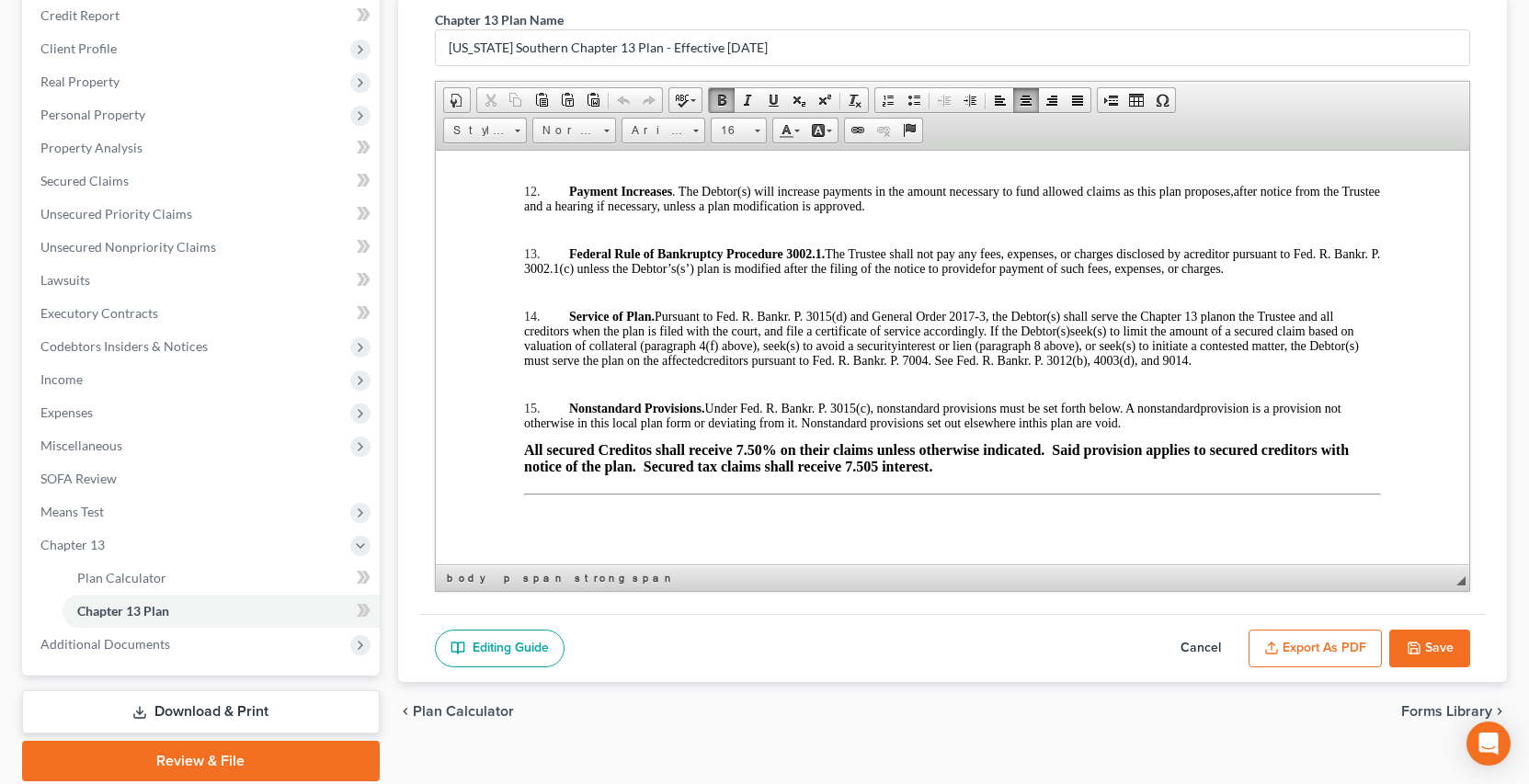
scroll to position [3298, 0]
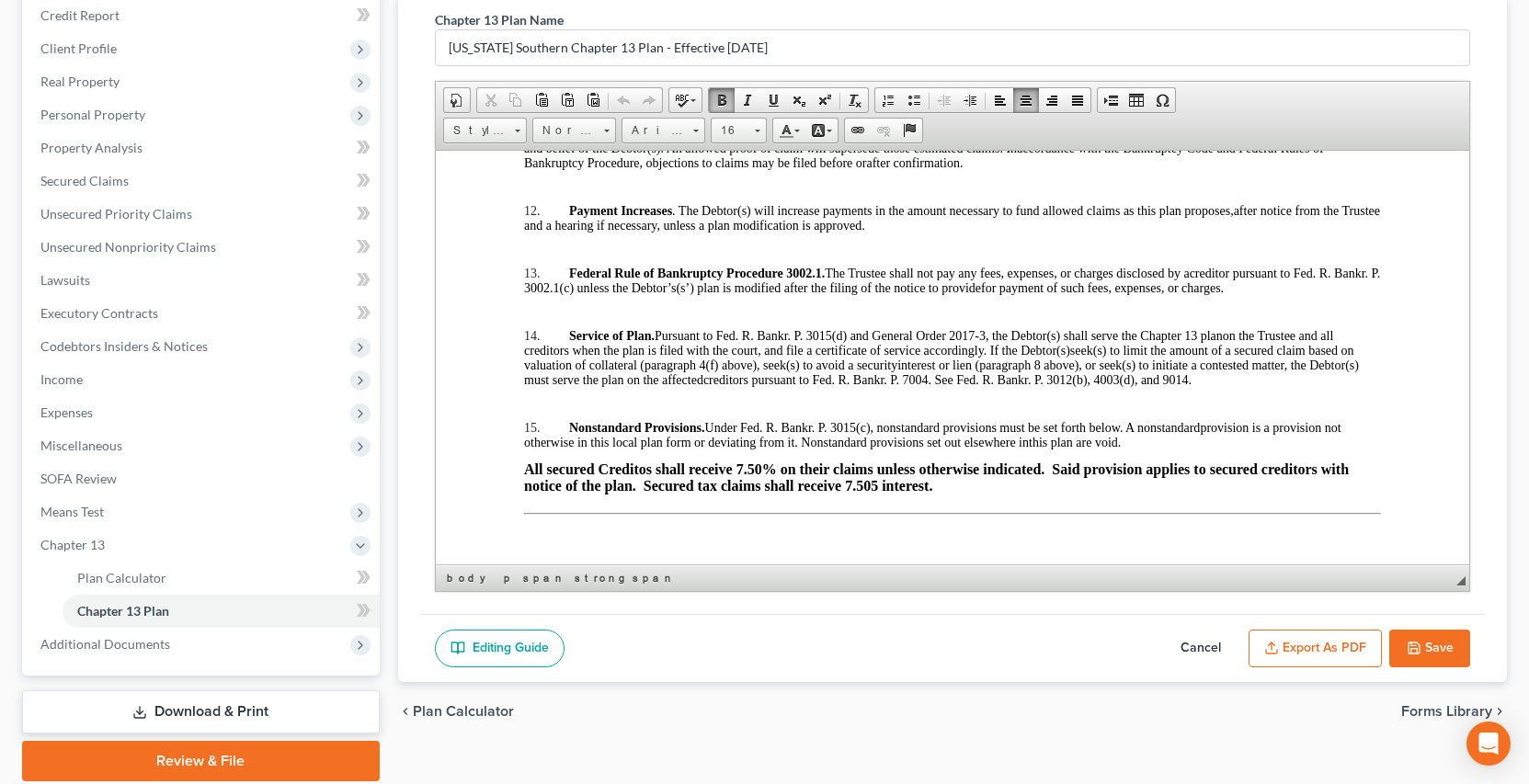
click at [876, 461] on span "All secured Creditos shall receive 7.50% on their claims unless otherwise indic…" at bounding box center [935, 477] width 824 height 32
click at [1427, 645] on button "Save" at bounding box center [1429, 648] width 81 height 39
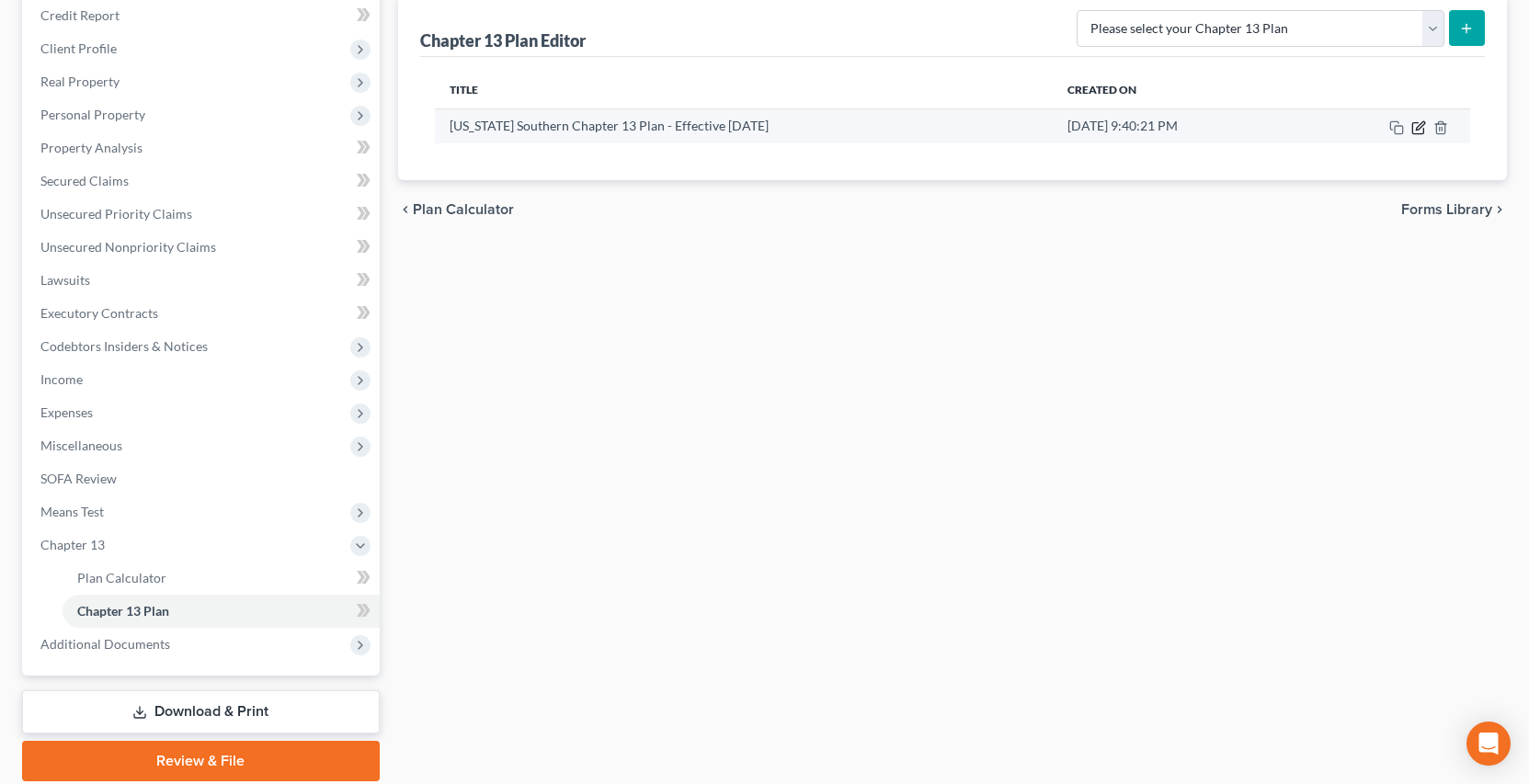
click at [1419, 135] on icon "button" at bounding box center [1419, 128] width 15 height 15
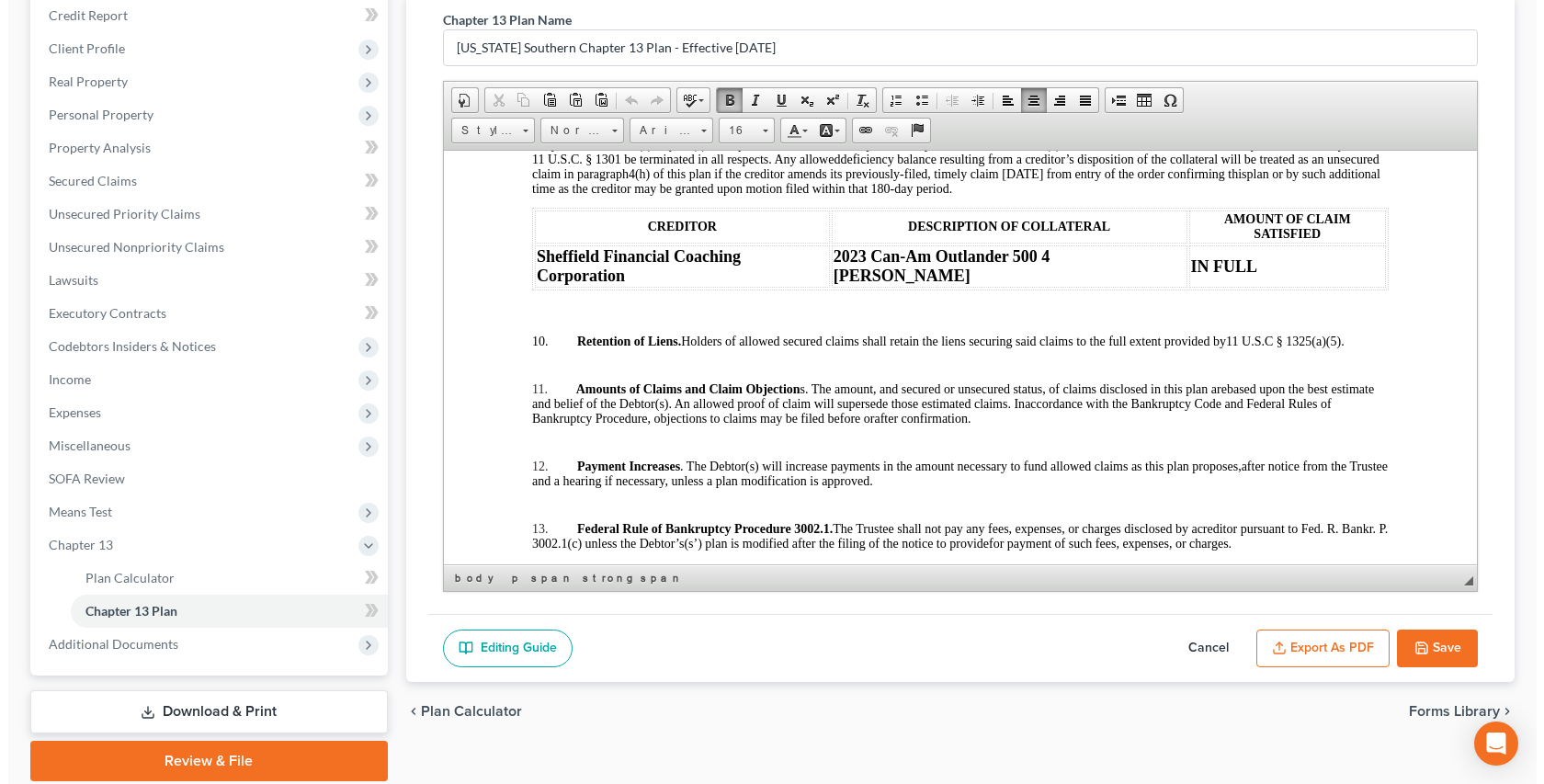
scroll to position [3052, 0]
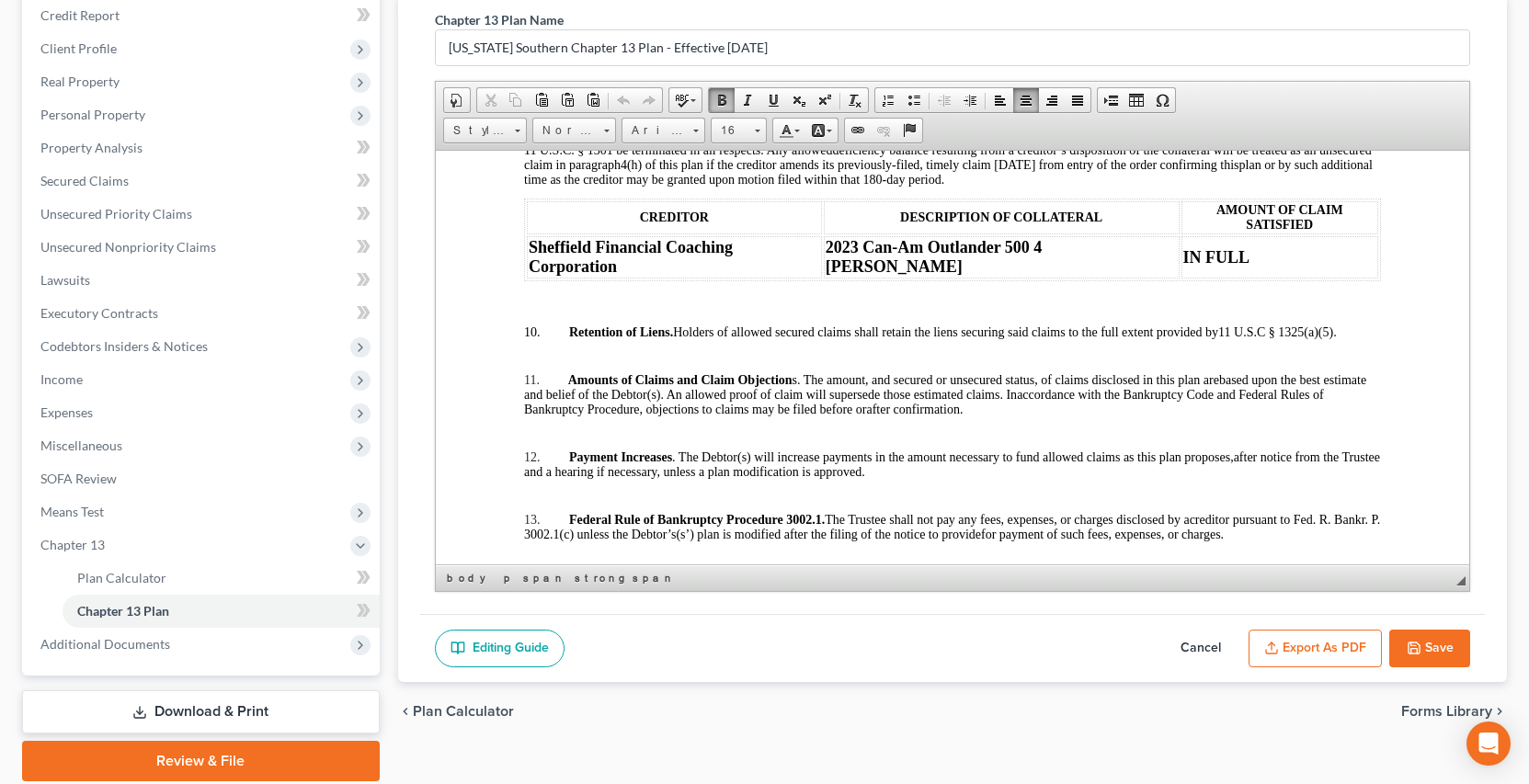
click at [1357, 644] on button "Export as PDF" at bounding box center [1315, 648] width 134 height 39
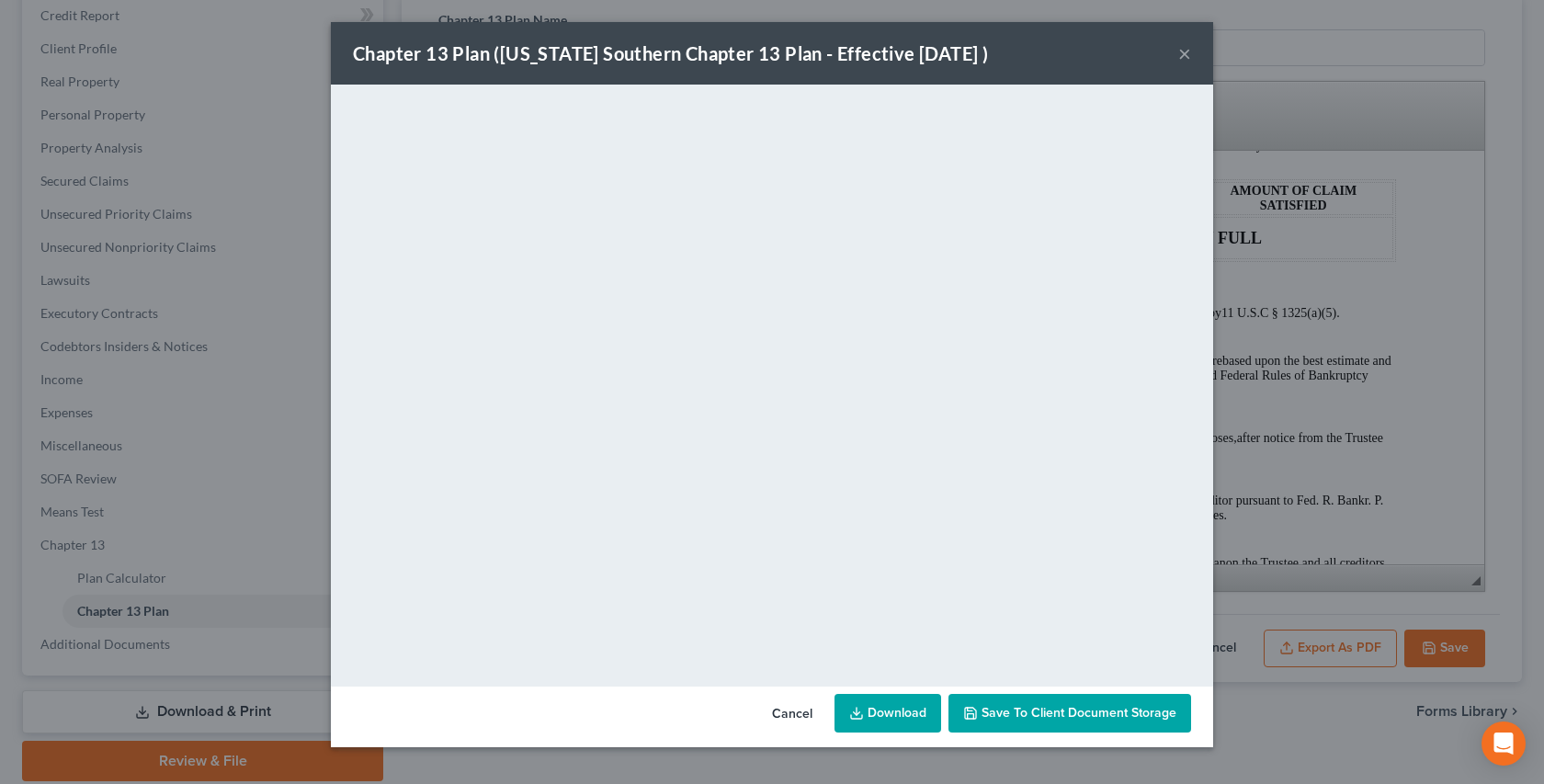
click at [895, 713] on link "Download" at bounding box center [888, 713] width 106 height 39
